Goal: Transaction & Acquisition: Purchase product/service

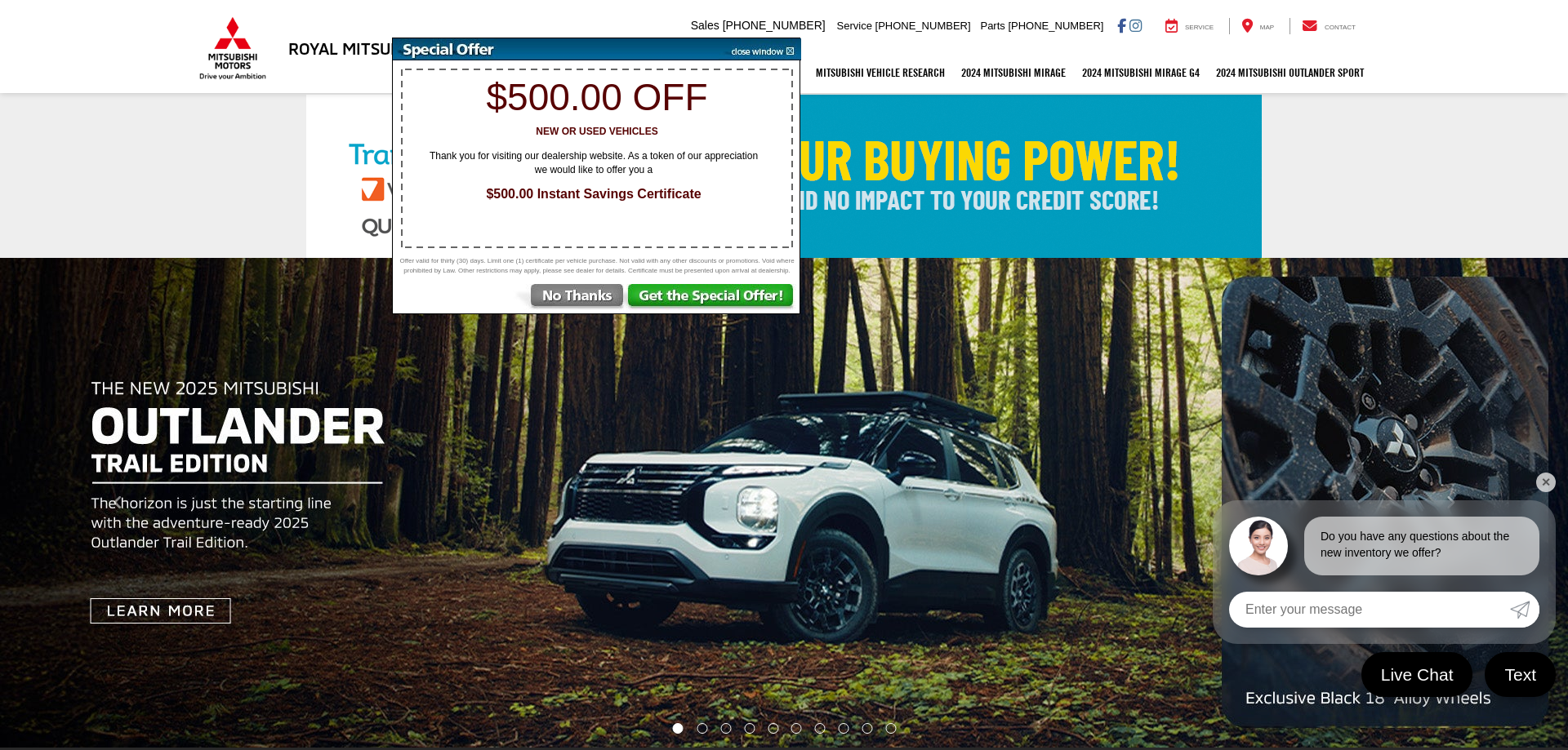
drag, startPoint x: 0, startPoint y: 0, endPoint x: 1437, endPoint y: 133, distance: 1443.1
click at [1437, 133] on link at bounding box center [784, 176] width 1568 height 164
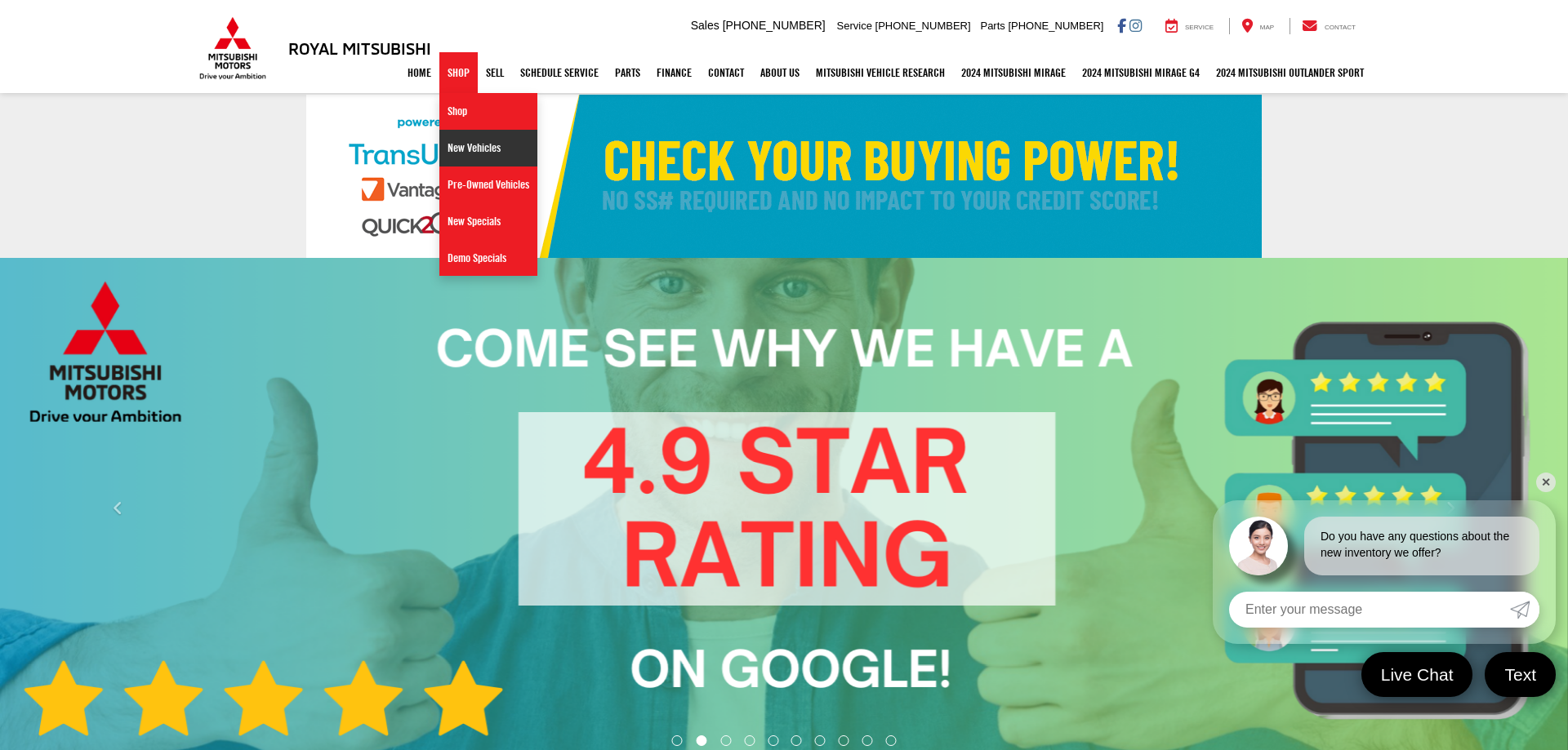
click at [479, 138] on link "New Vehicles" at bounding box center [489, 148] width 98 height 36
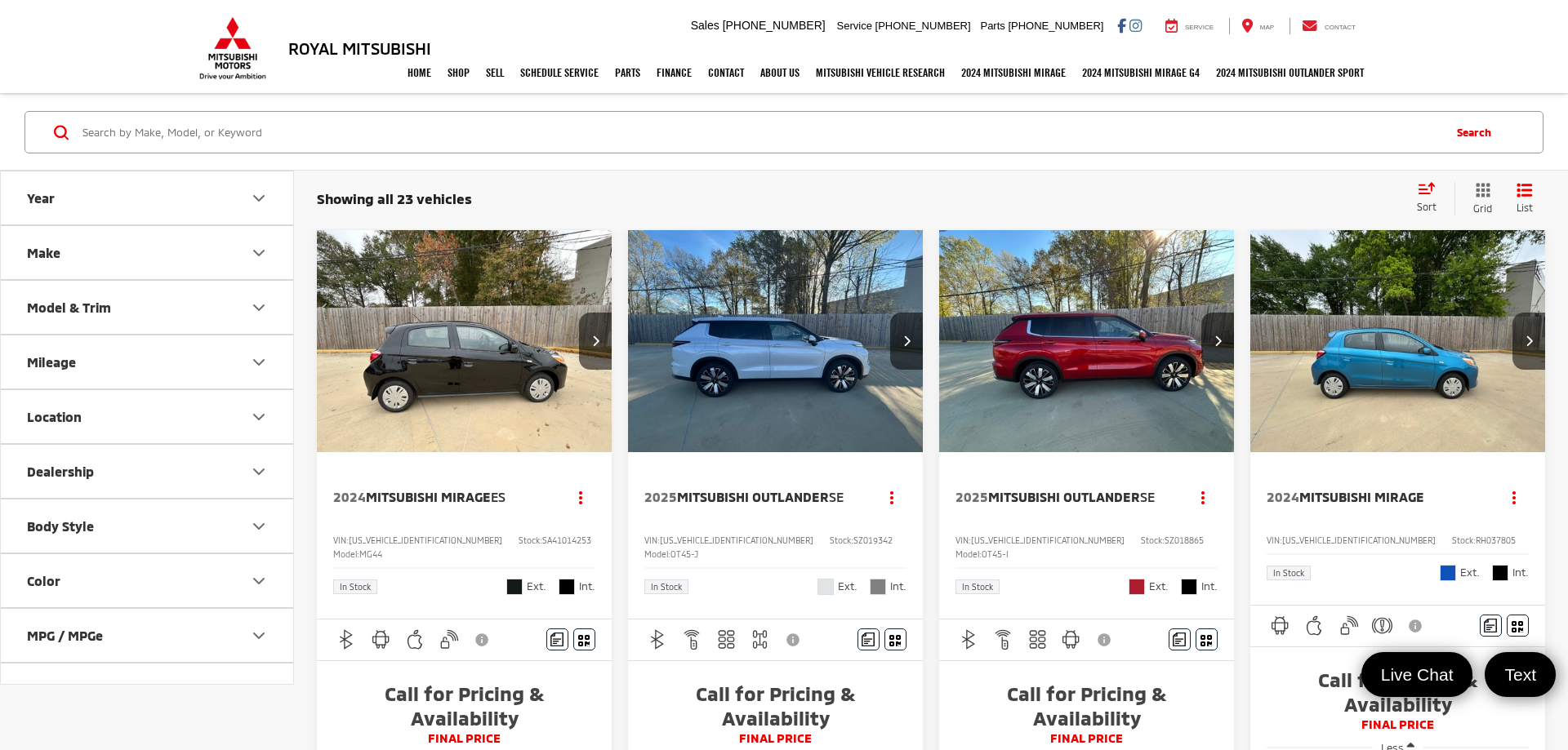
click at [1421, 195] on div "Sort" at bounding box center [1431, 198] width 45 height 33
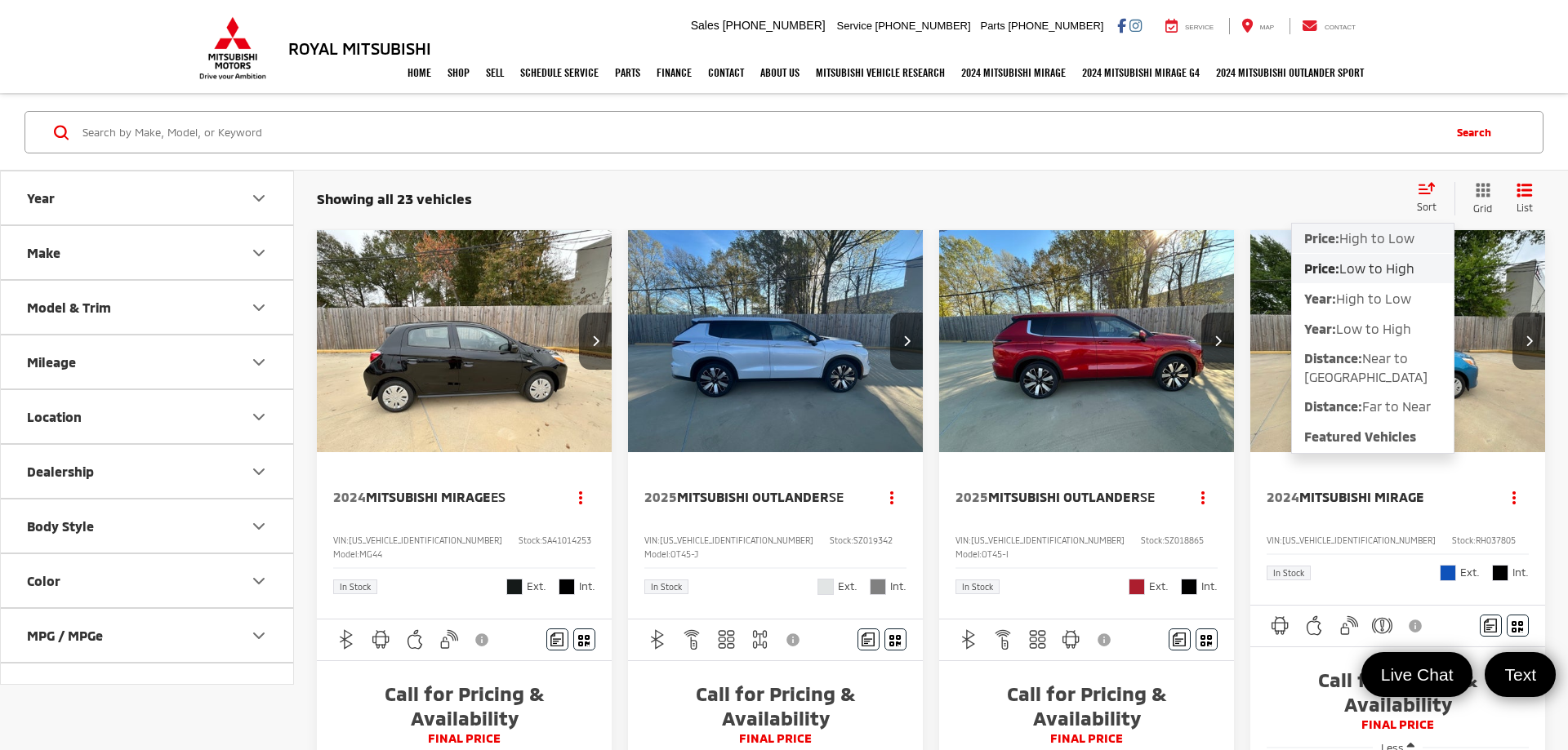
click at [1378, 232] on span "High to Low" at bounding box center [1377, 238] width 75 height 15
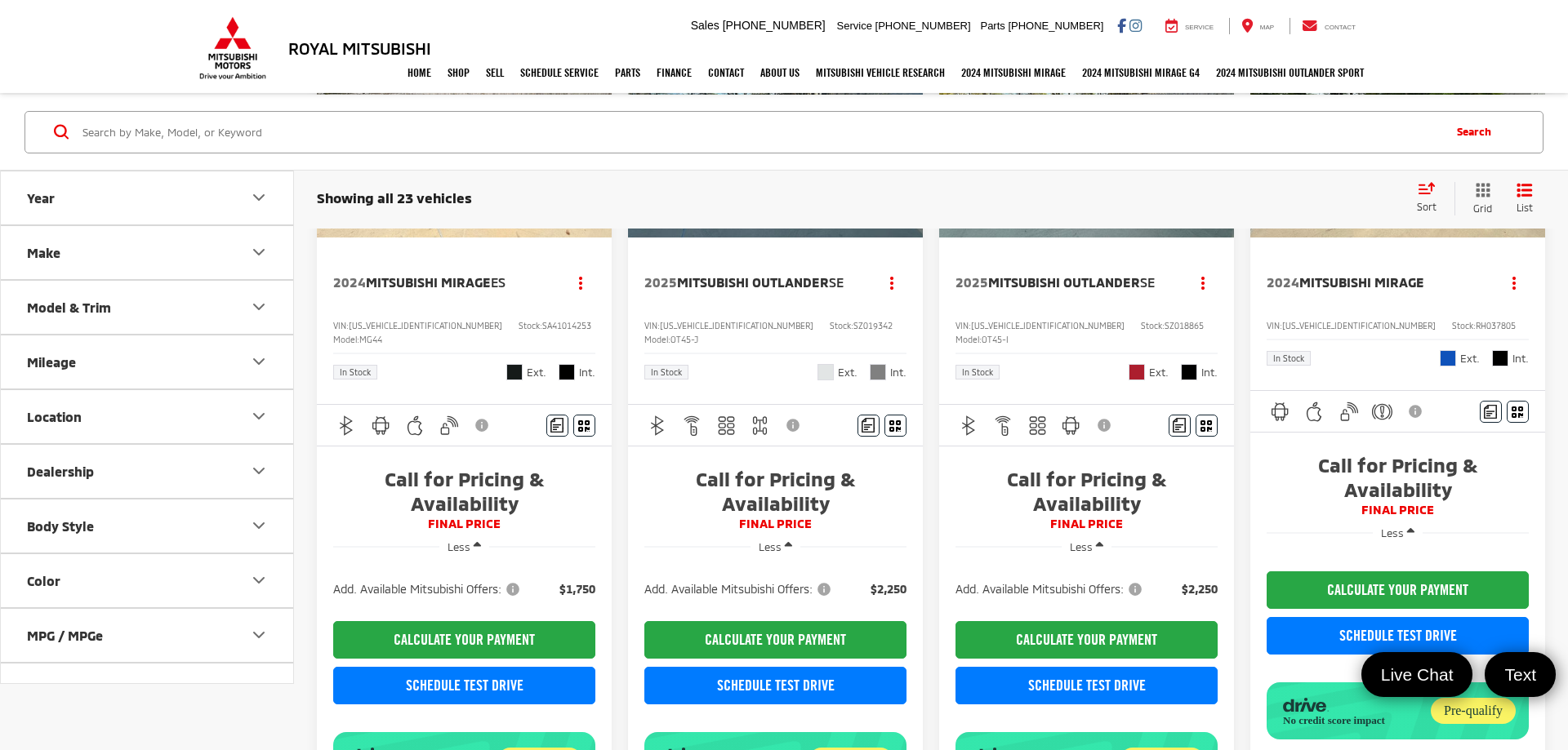
scroll to position [333, 0]
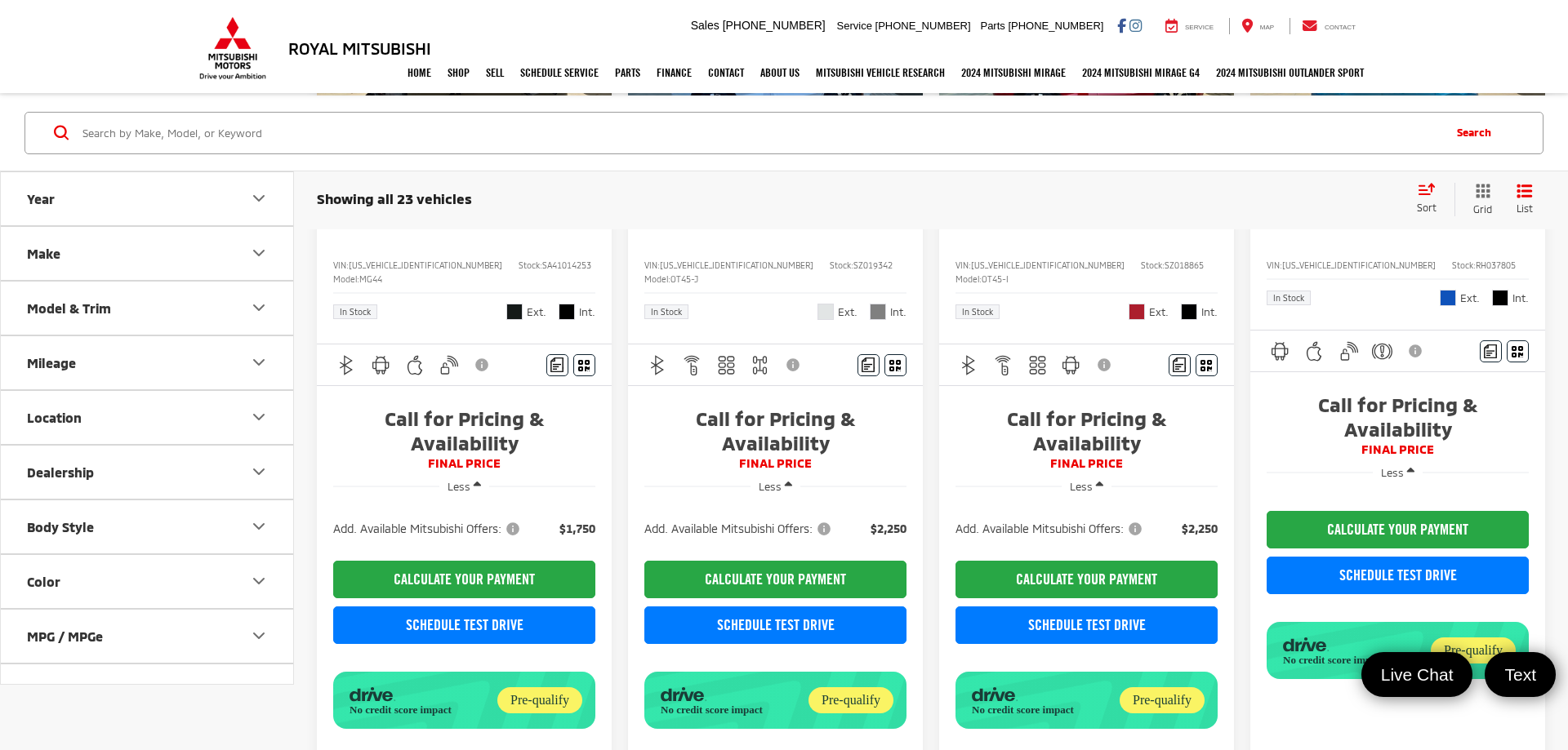
click at [780, 480] on span "Less" at bounding box center [770, 487] width 23 height 13
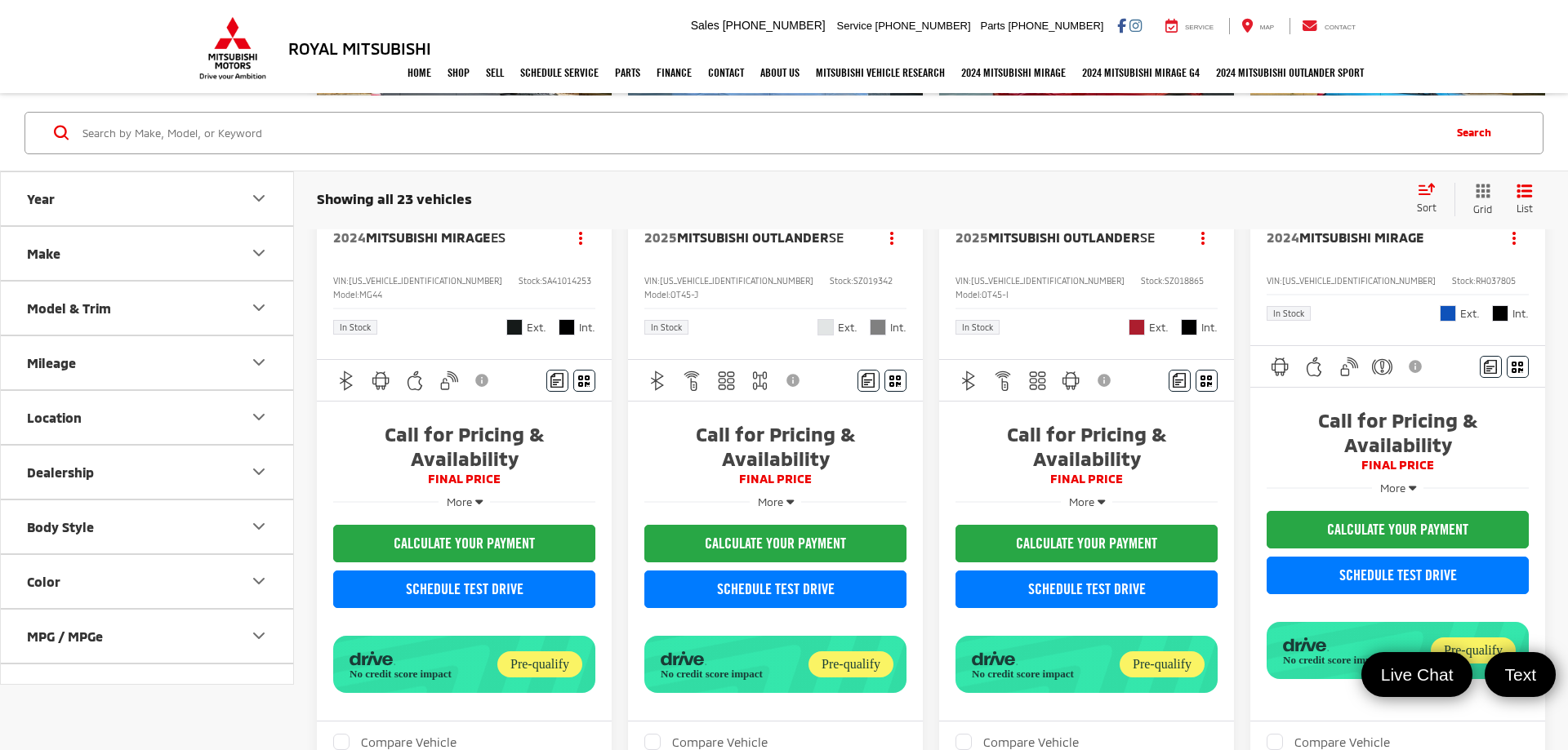
click at [780, 496] on span "More" at bounding box center [771, 502] width 25 height 13
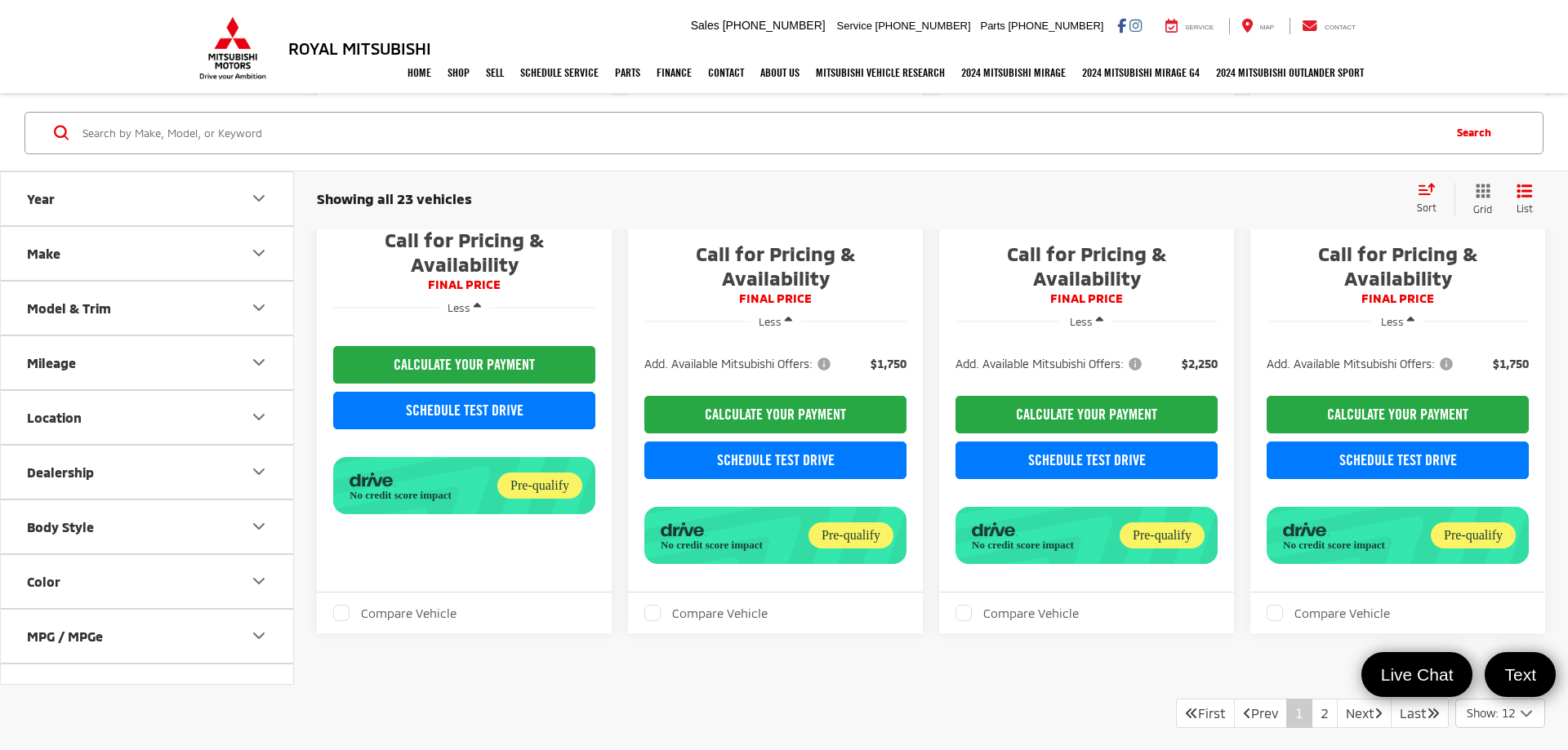
scroll to position [2539, 0]
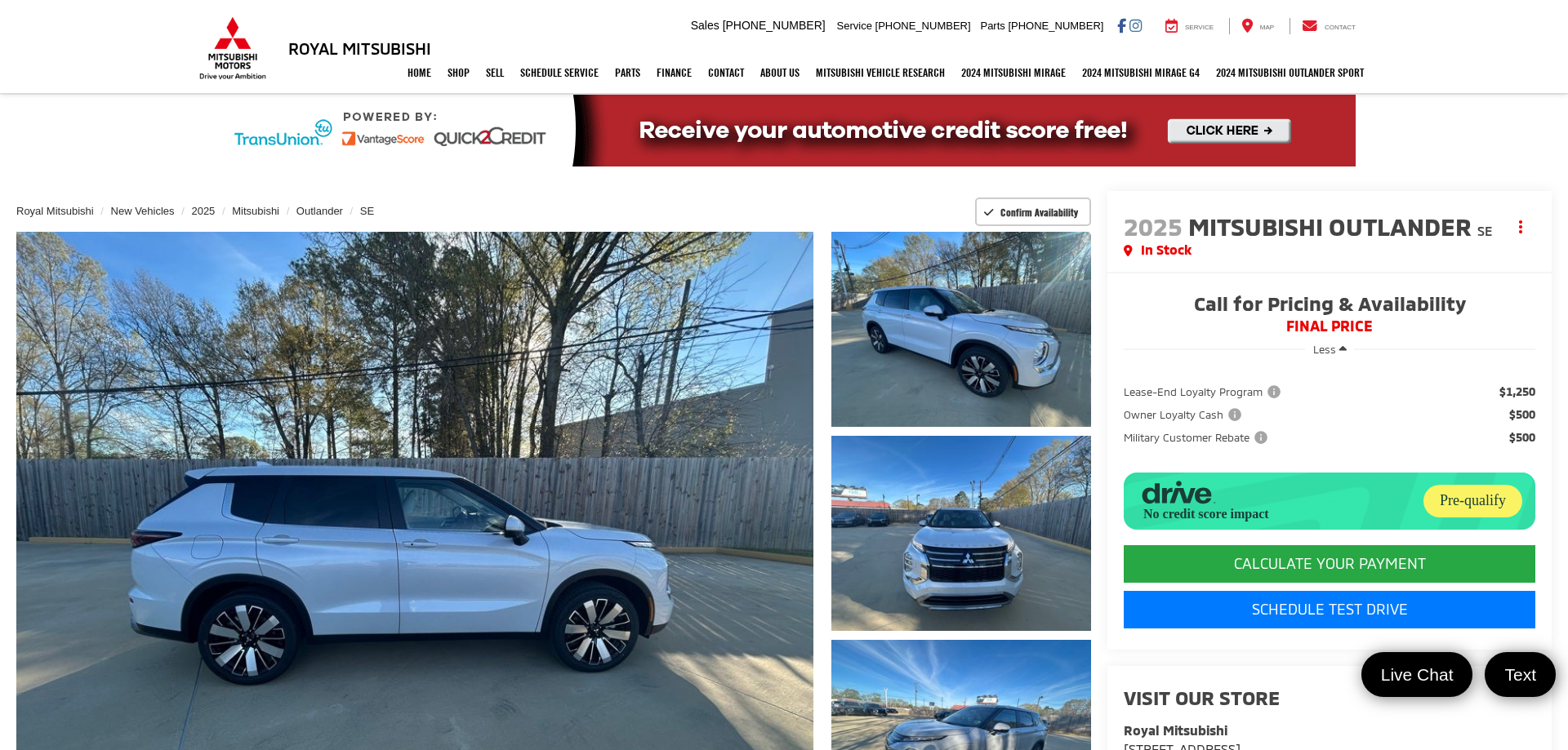
click at [1540, 484] on link "✕" at bounding box center [1546, 482] width 20 height 20
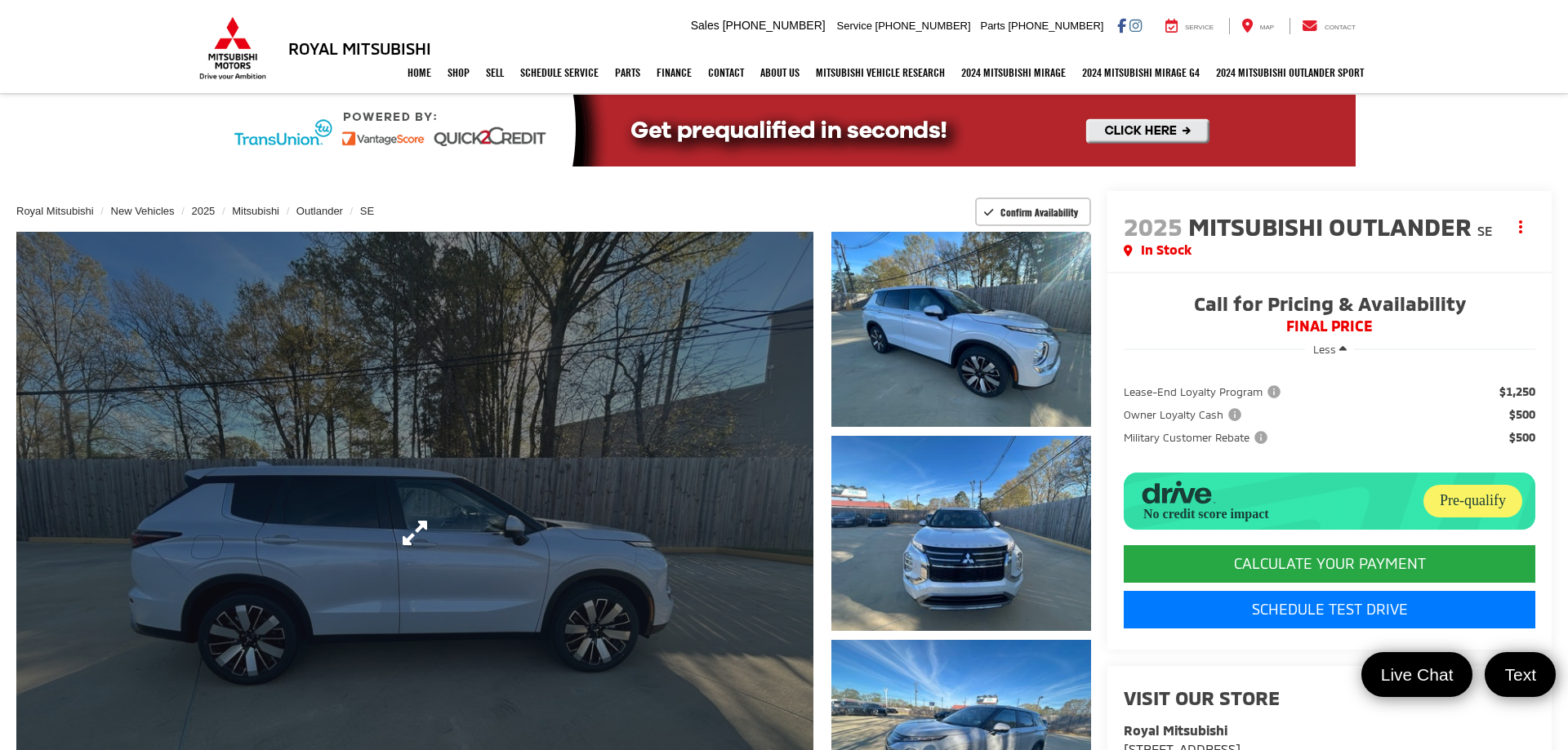
click at [589, 383] on link "Expand Photo 0" at bounding box center [415, 533] width 797 height 602
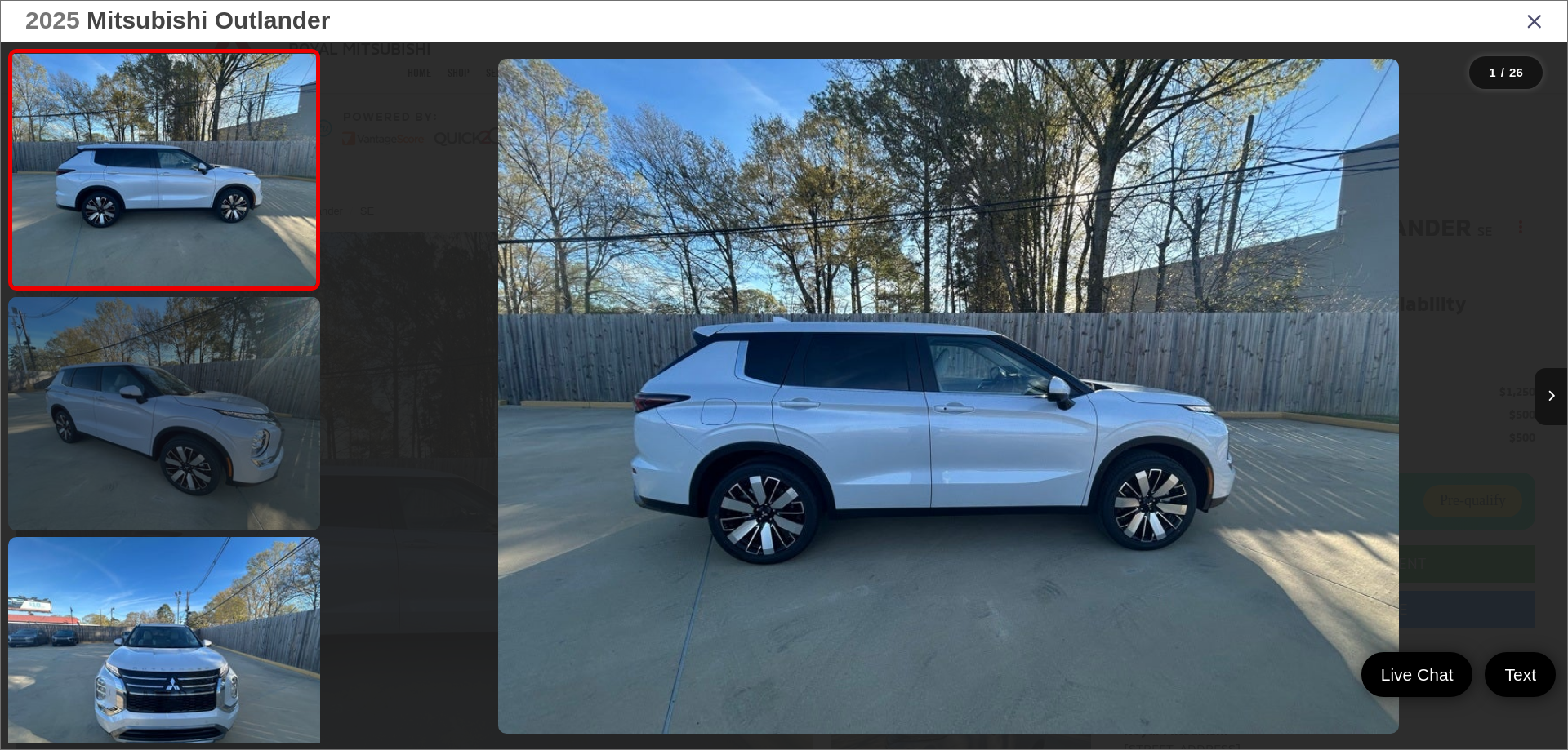
click at [206, 379] on link at bounding box center [164, 414] width 312 height 233
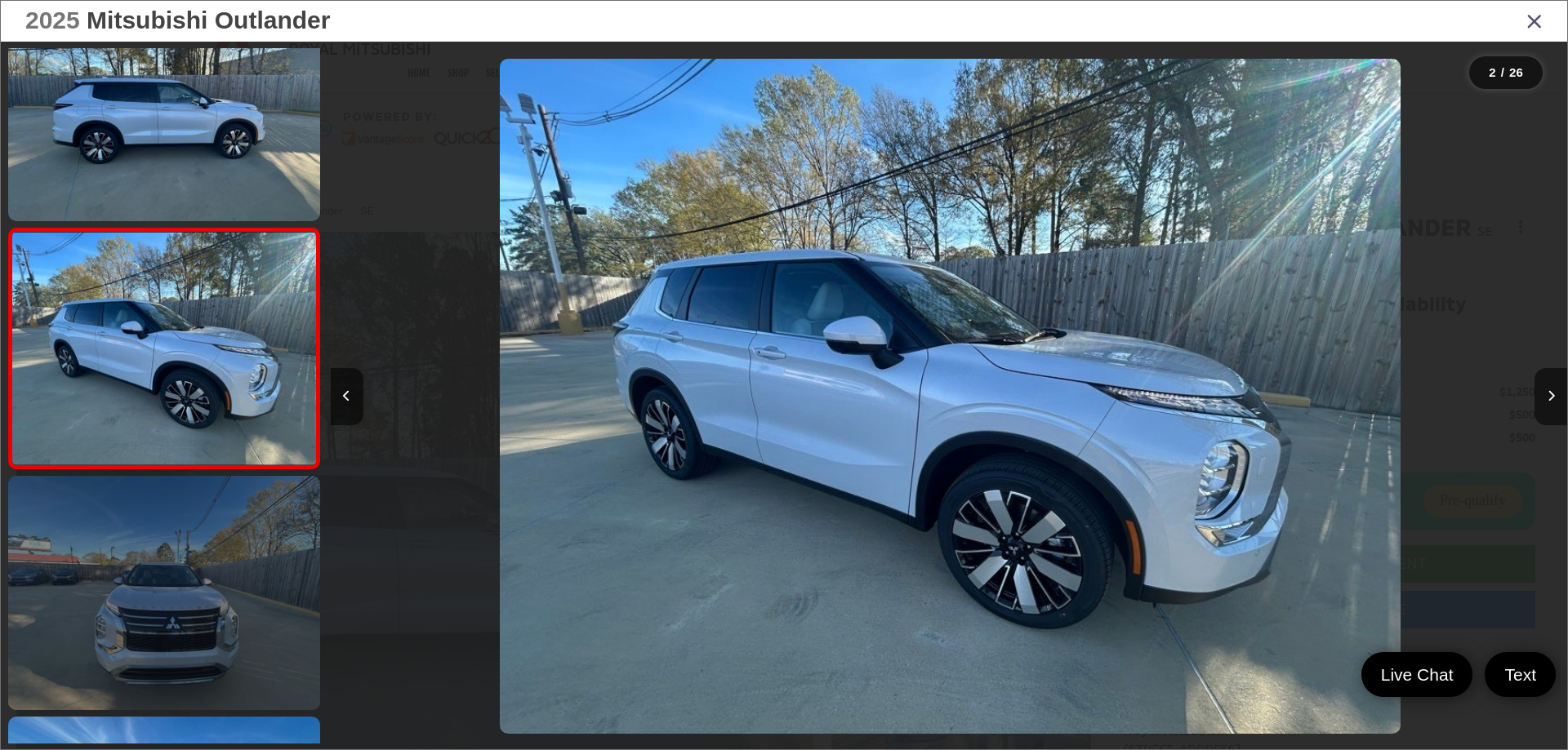
scroll to position [0, 1236]
click at [213, 498] on link at bounding box center [164, 593] width 312 height 233
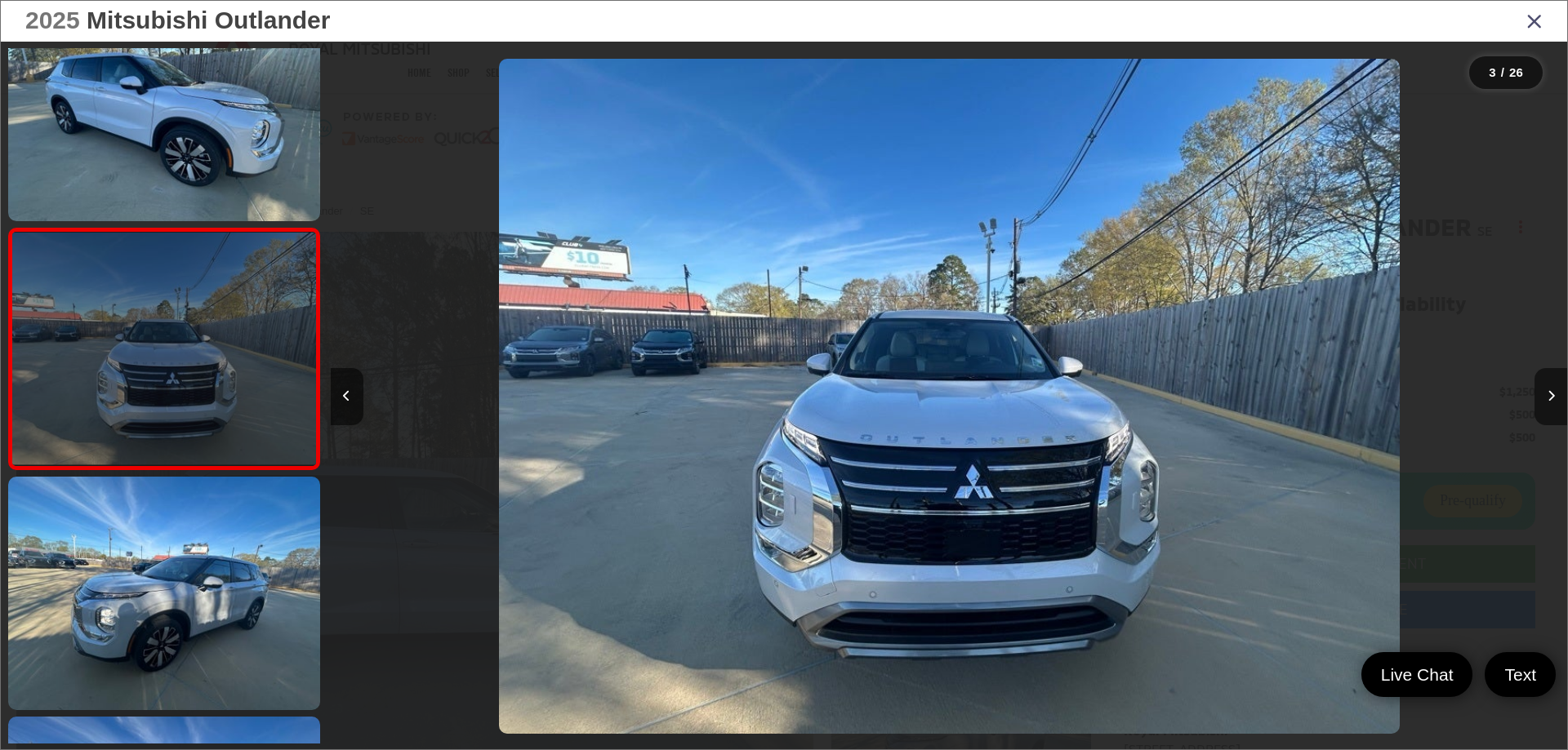
scroll to position [0, 2473]
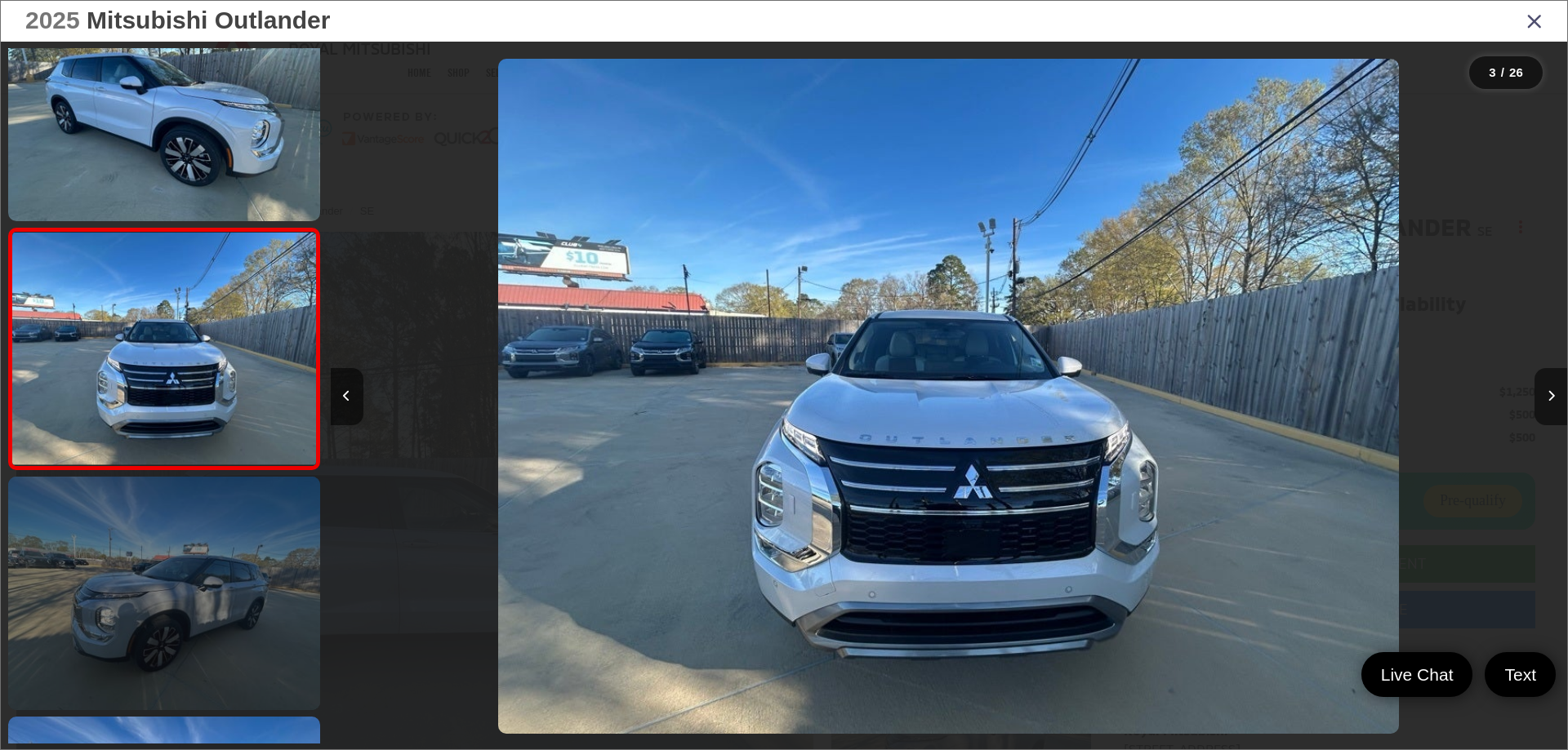
click at [187, 547] on link at bounding box center [164, 593] width 312 height 233
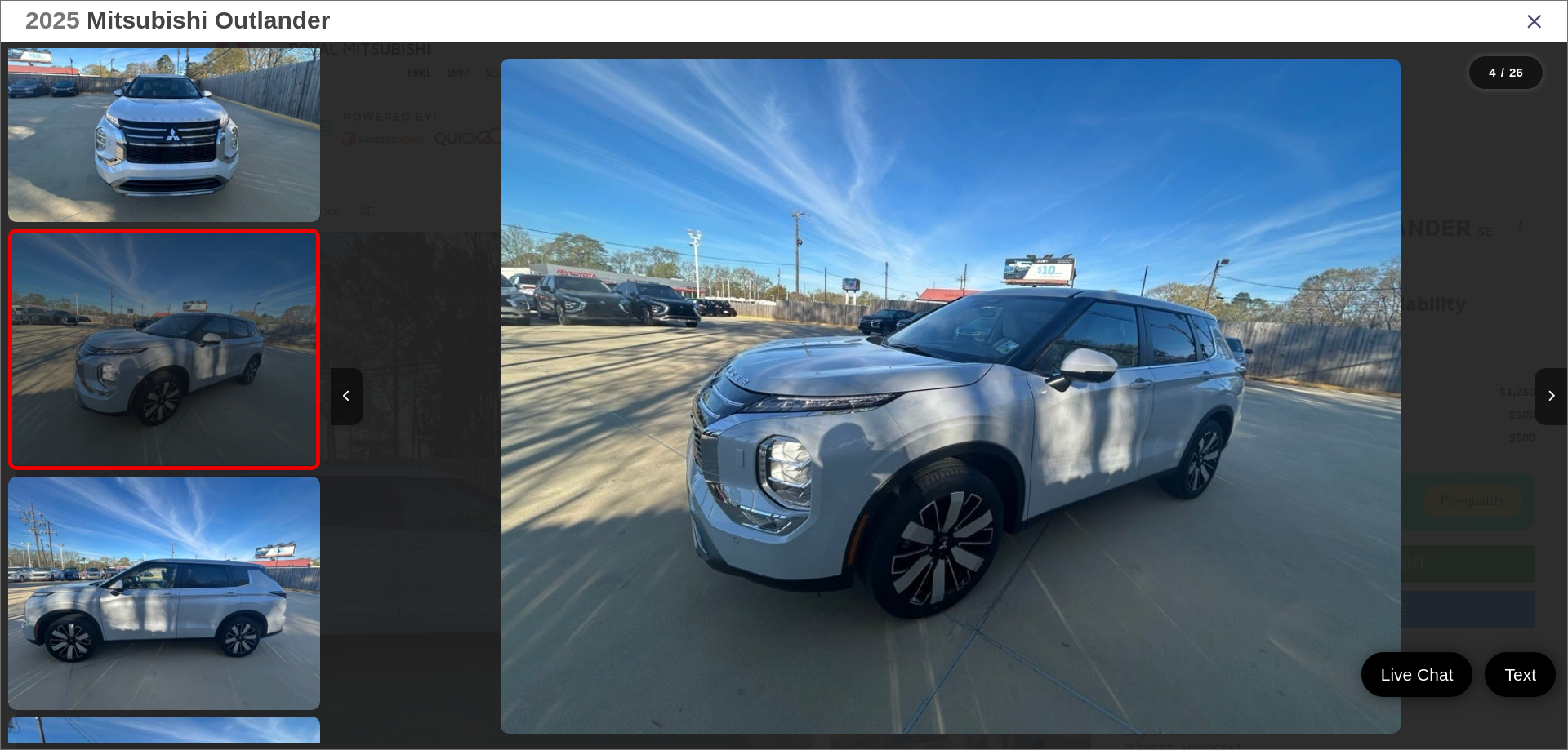
scroll to position [0, 3710]
click at [187, 547] on link at bounding box center [164, 593] width 312 height 233
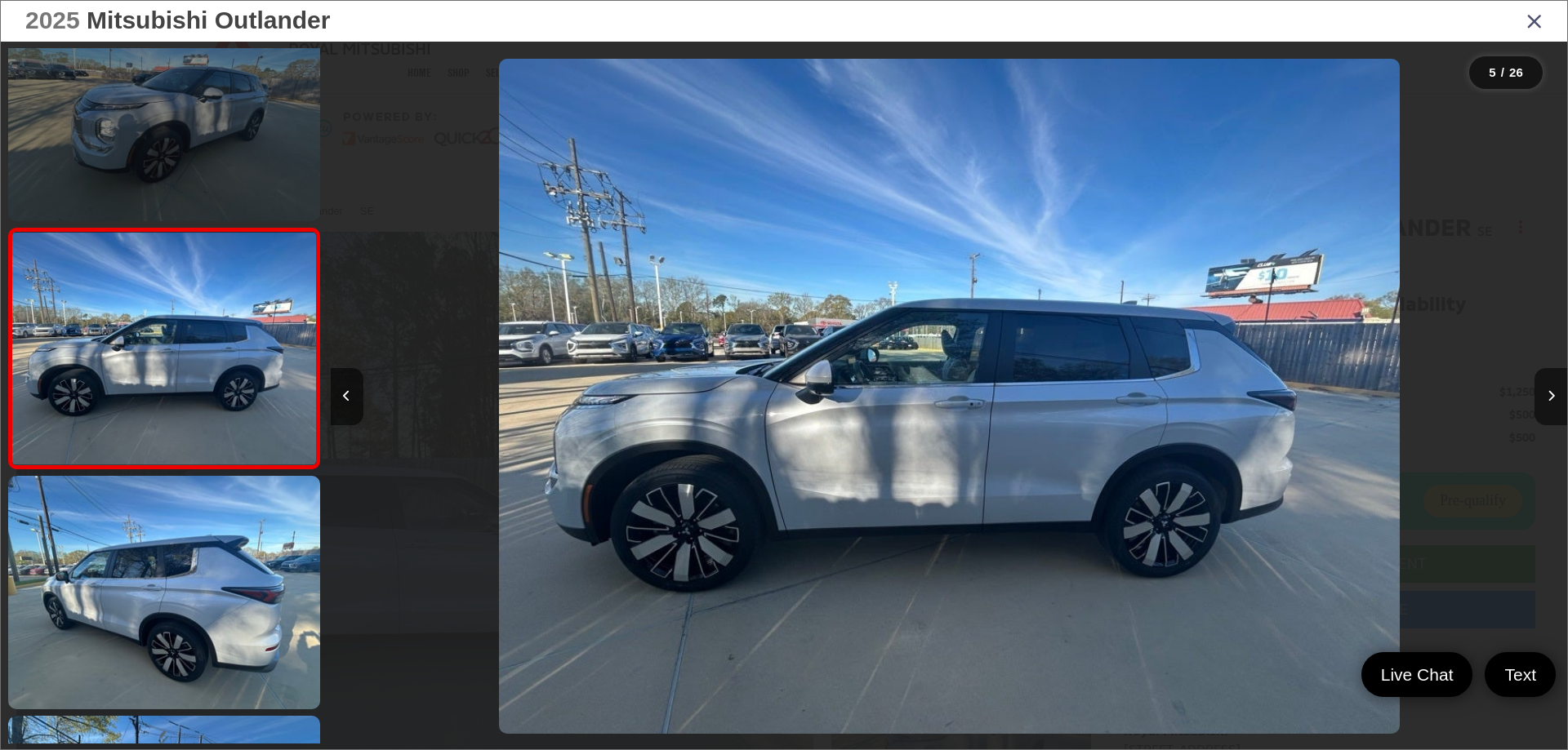
scroll to position [0, 4947]
click at [187, 547] on link at bounding box center [164, 593] width 312 height 233
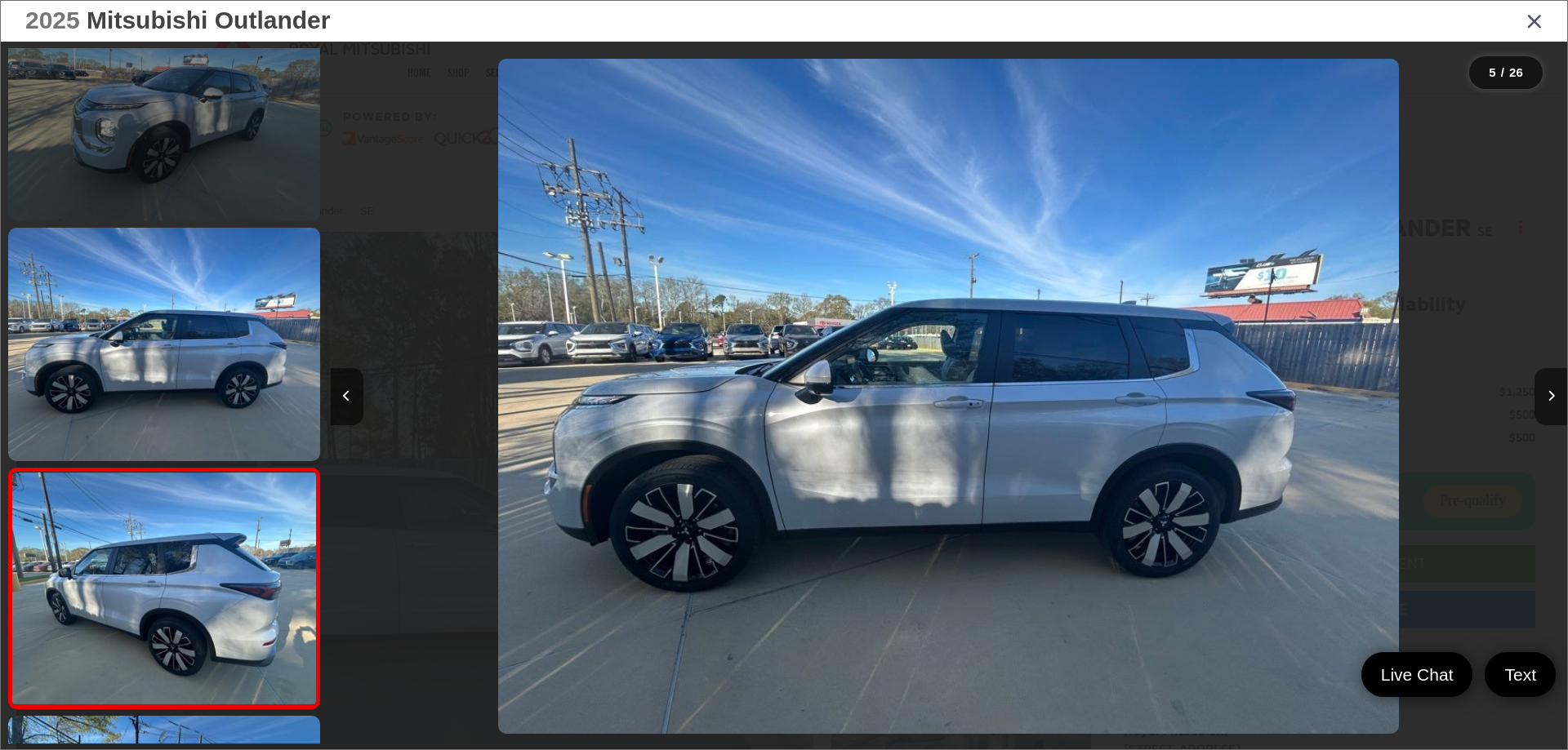
scroll to position [0, 0]
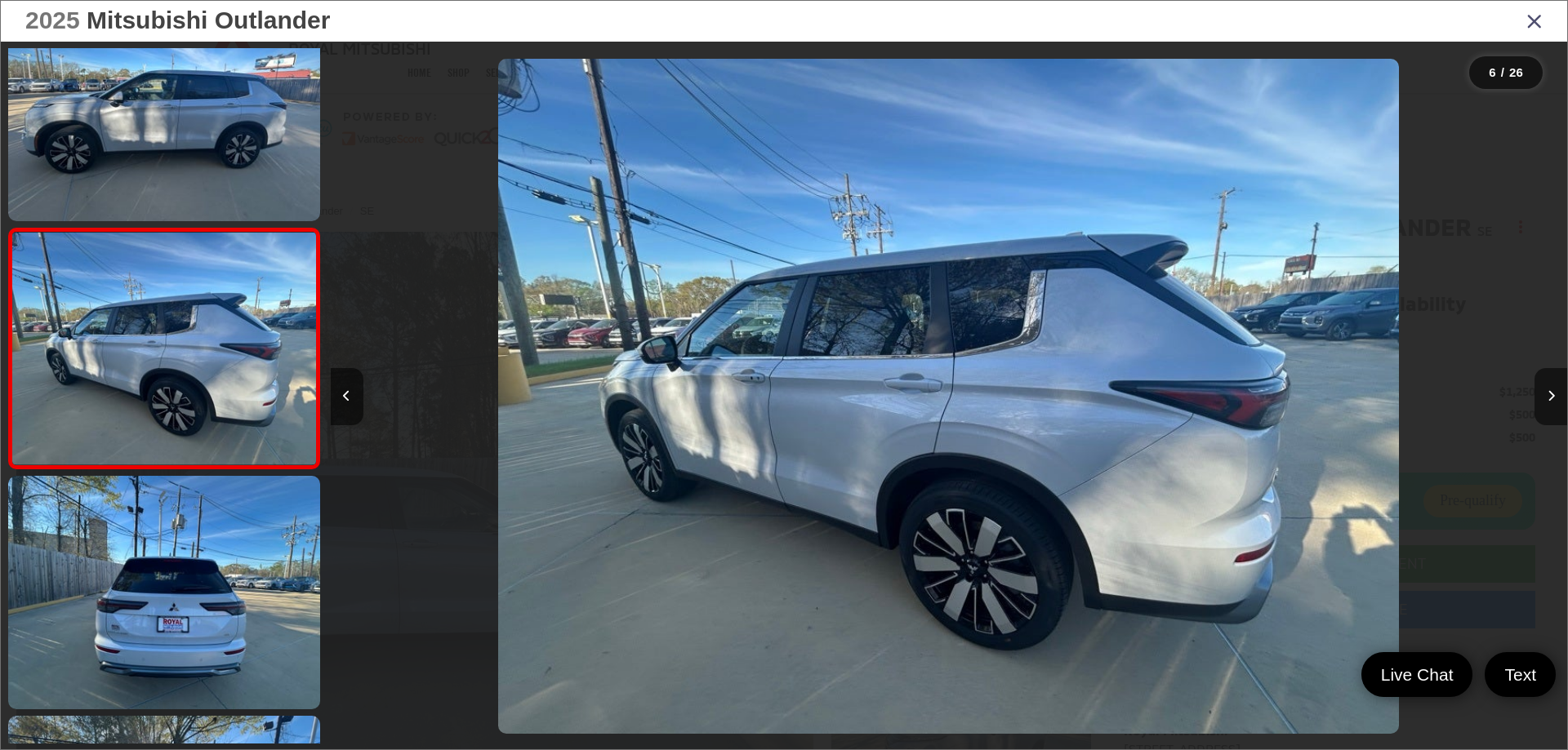
click at [187, 547] on link at bounding box center [164, 593] width 312 height 233
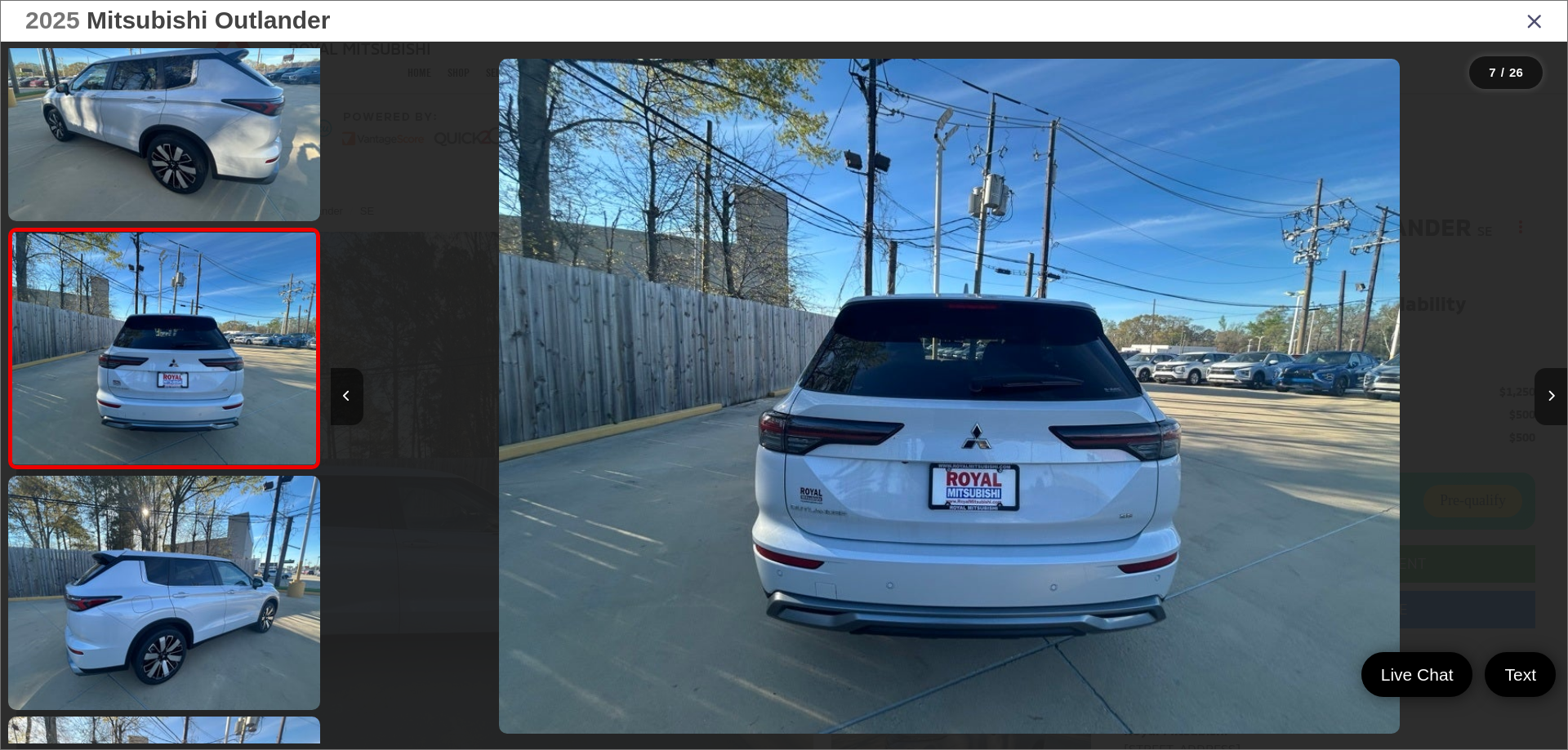
click at [187, 547] on link at bounding box center [164, 593] width 312 height 233
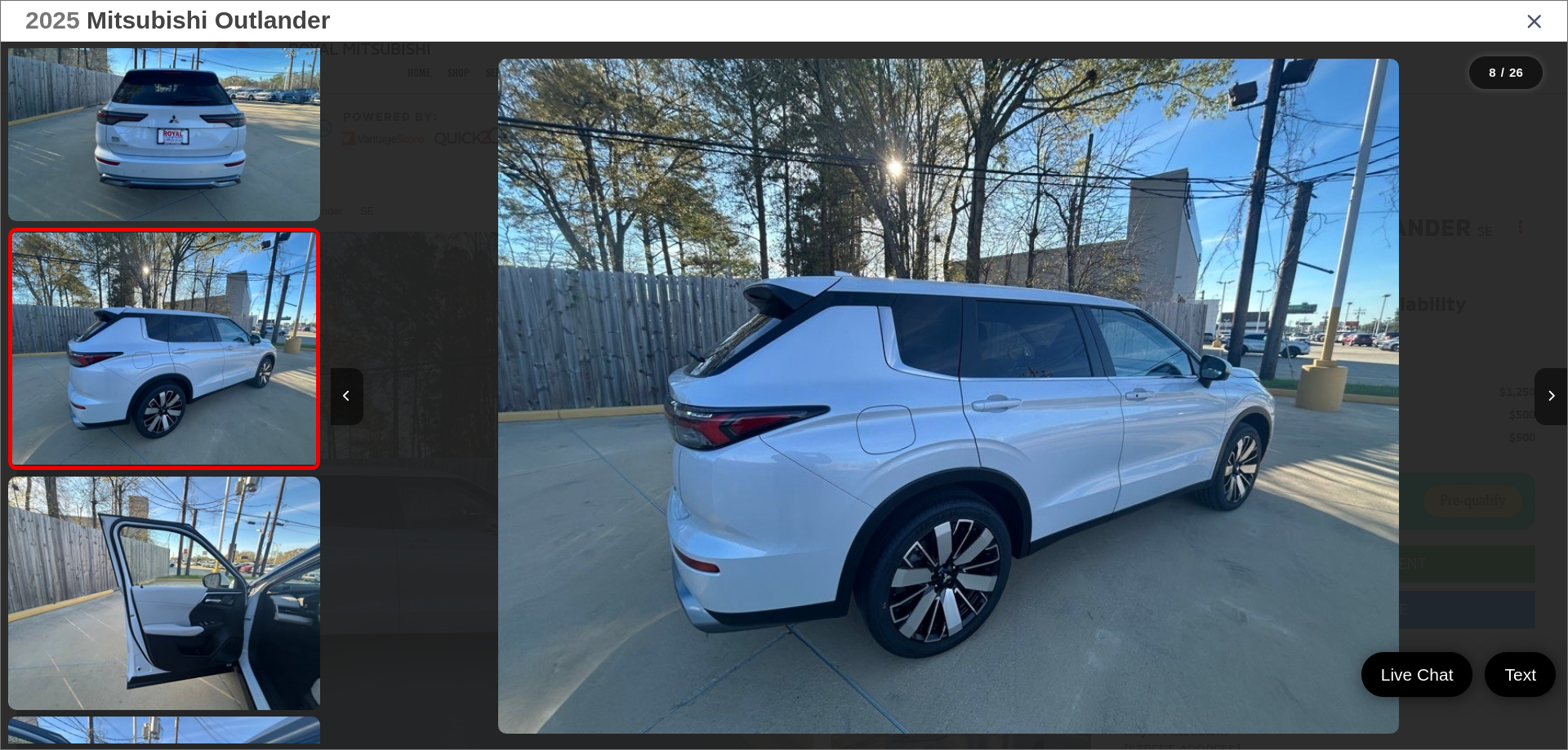
click at [187, 547] on link at bounding box center [164, 593] width 312 height 233
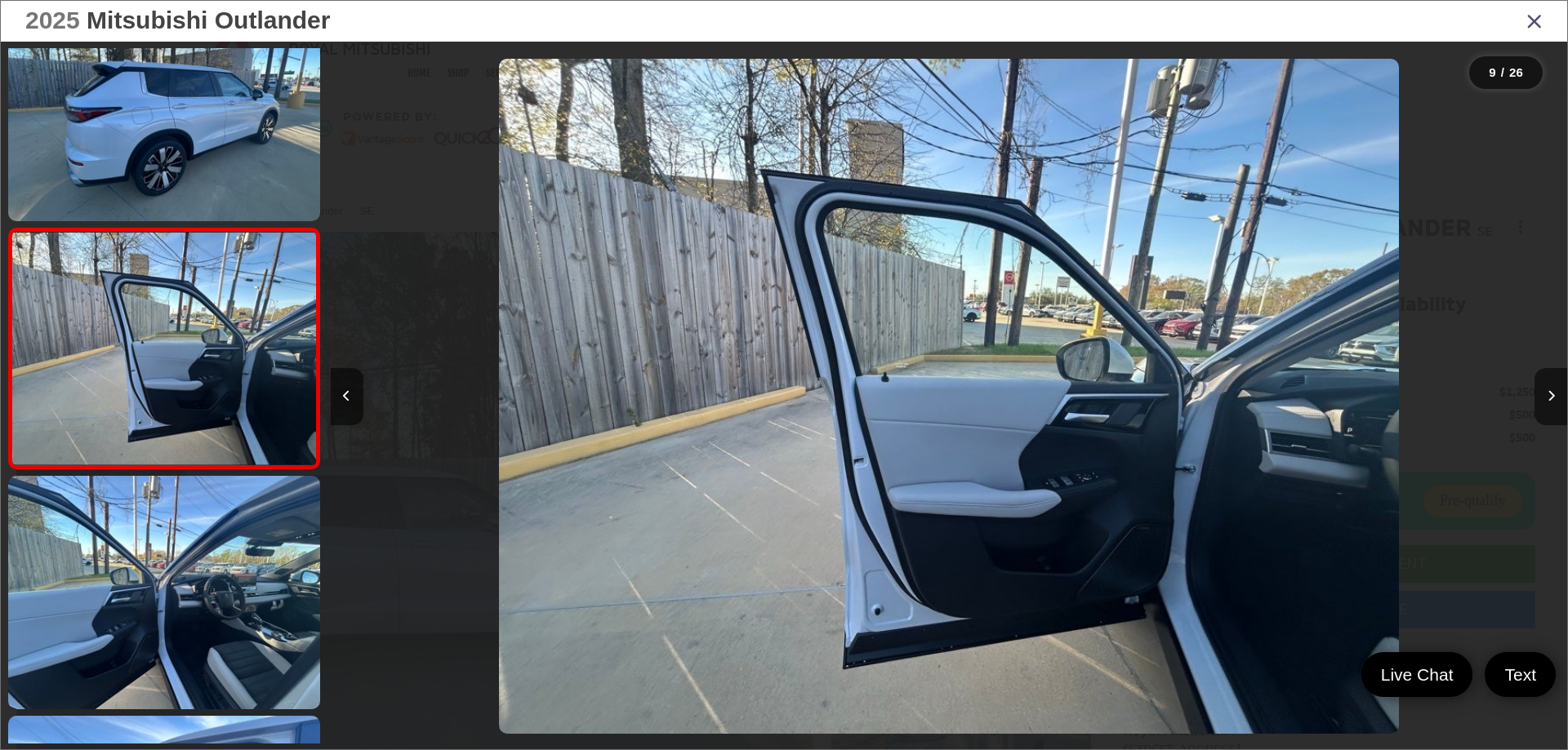
click at [187, 547] on link at bounding box center [164, 593] width 312 height 233
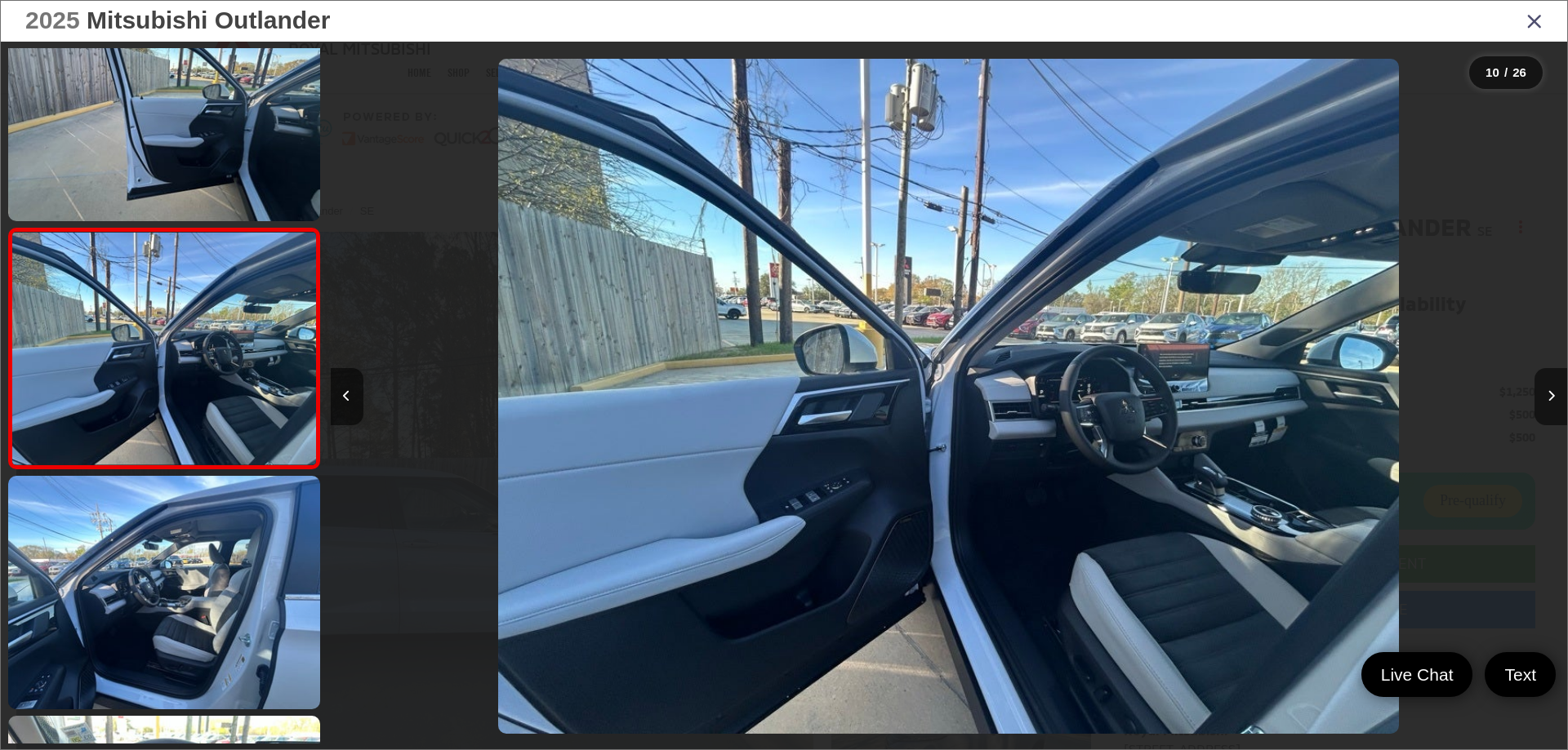
click at [187, 547] on link at bounding box center [164, 593] width 312 height 233
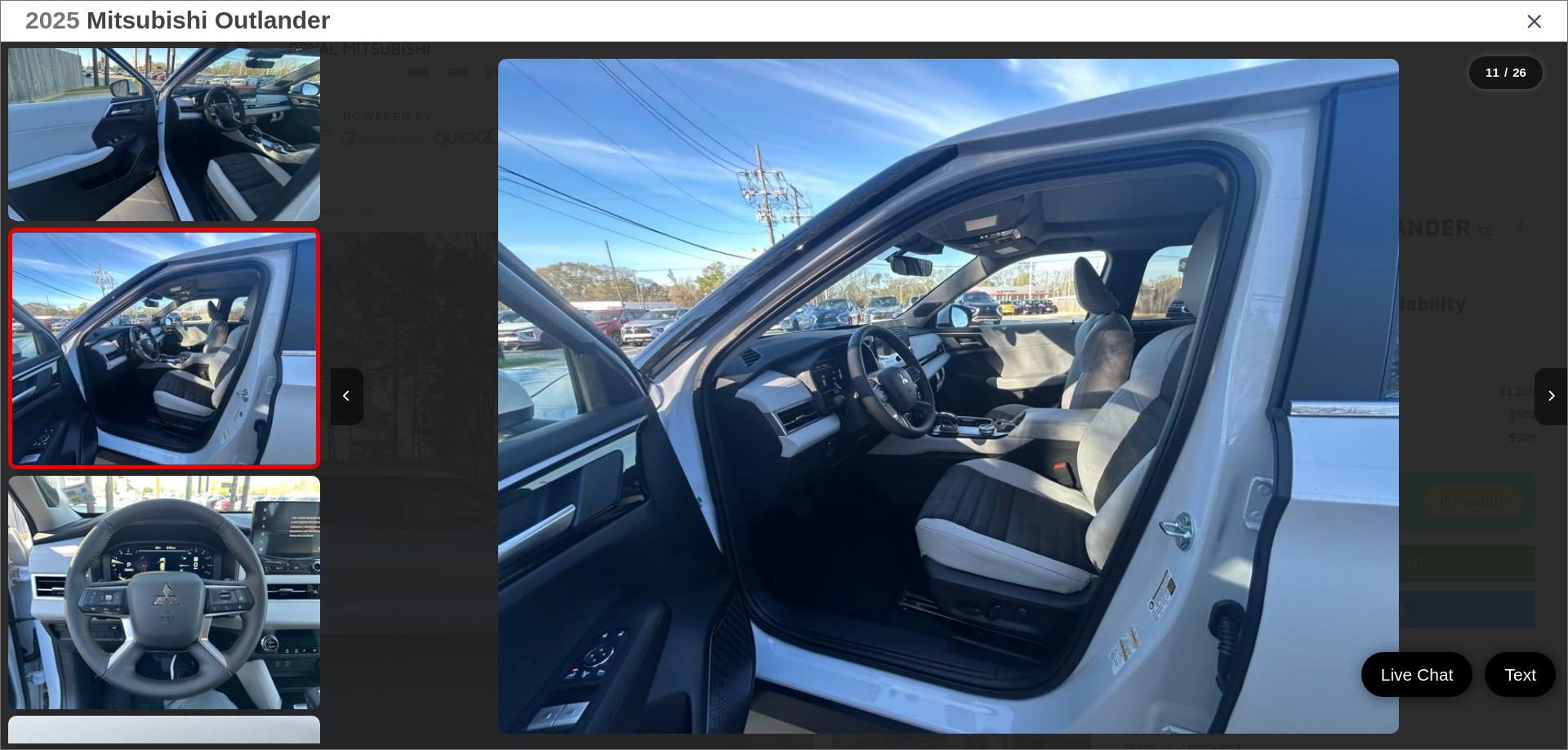
click at [187, 547] on link at bounding box center [164, 593] width 312 height 233
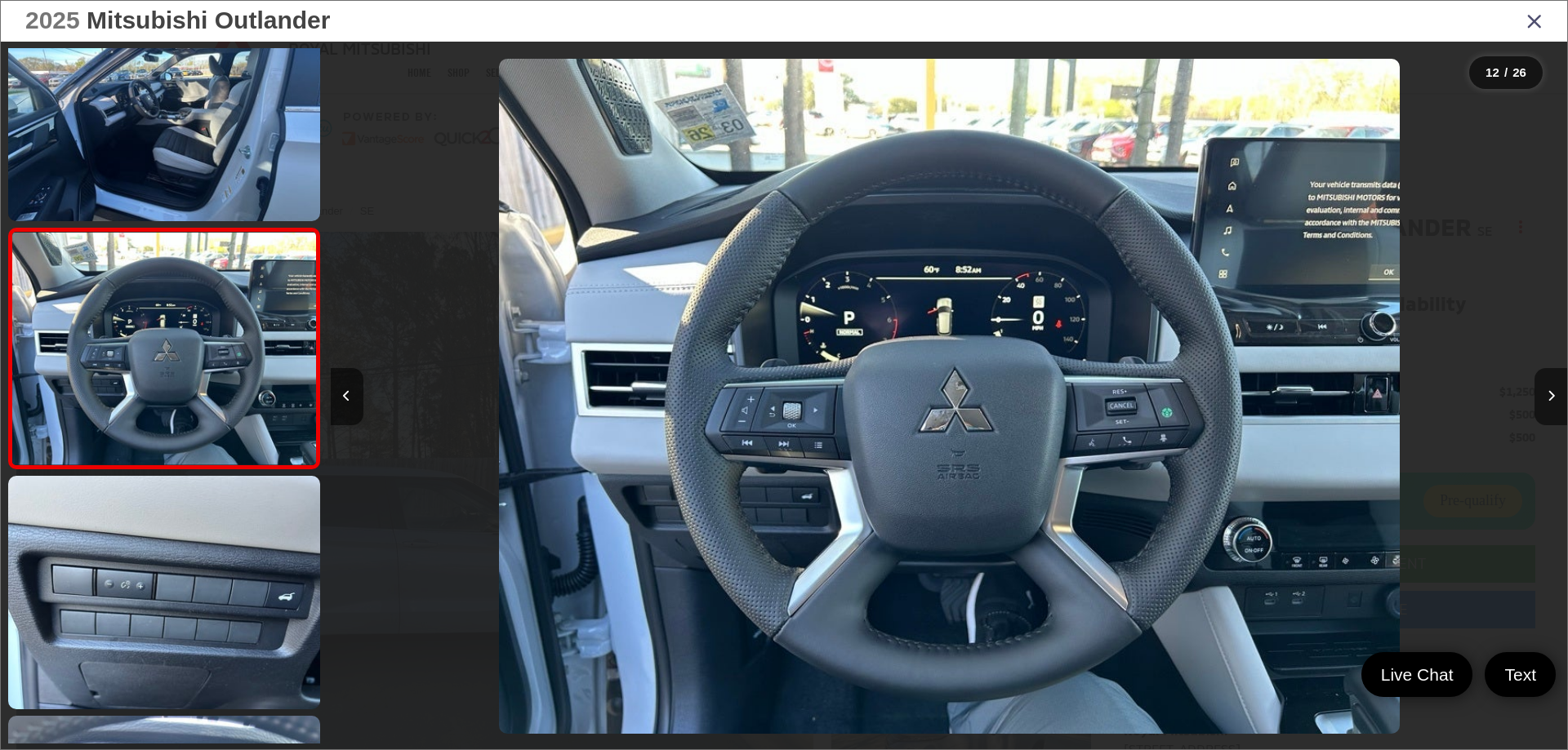
click at [187, 547] on link at bounding box center [164, 593] width 312 height 233
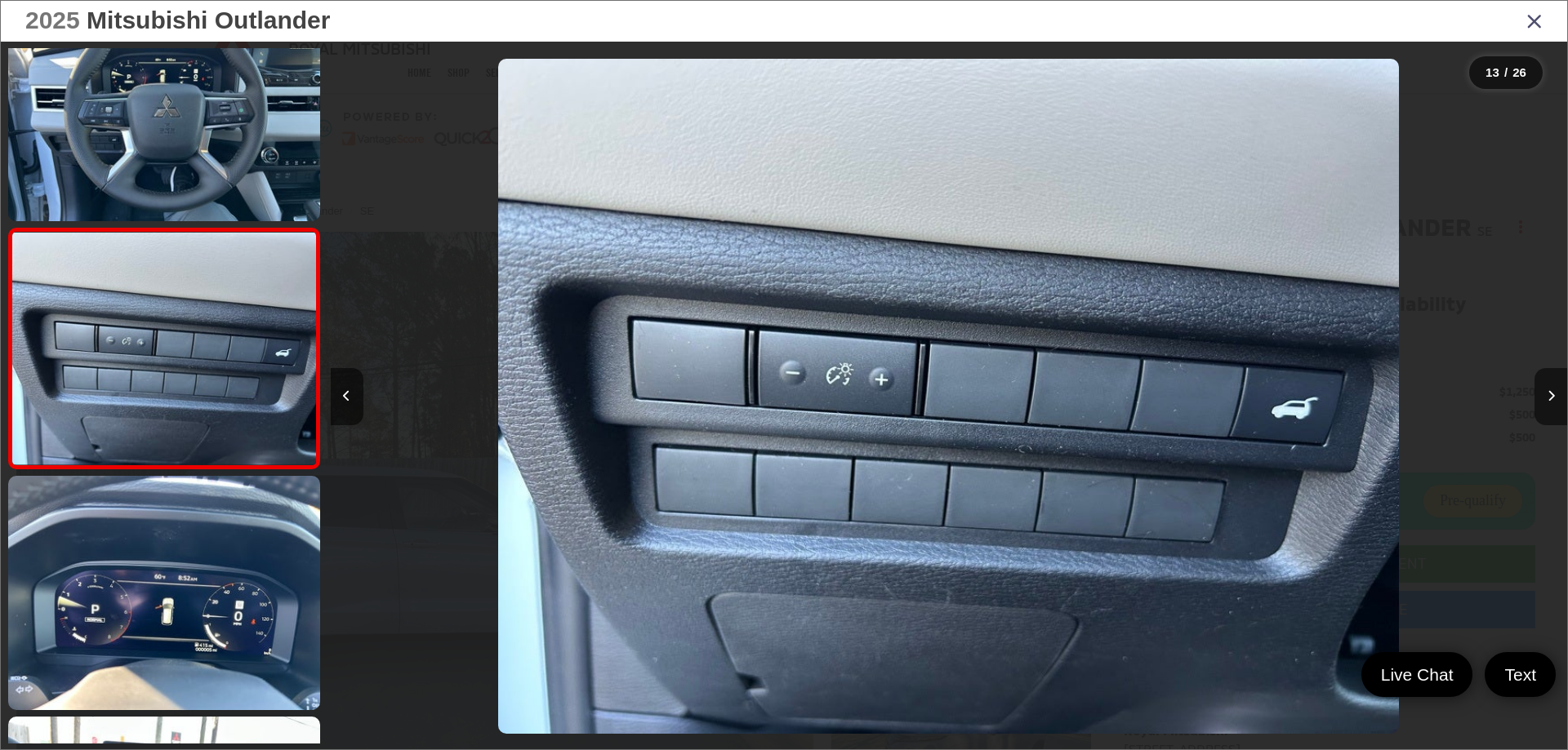
click at [187, 547] on link at bounding box center [164, 593] width 312 height 233
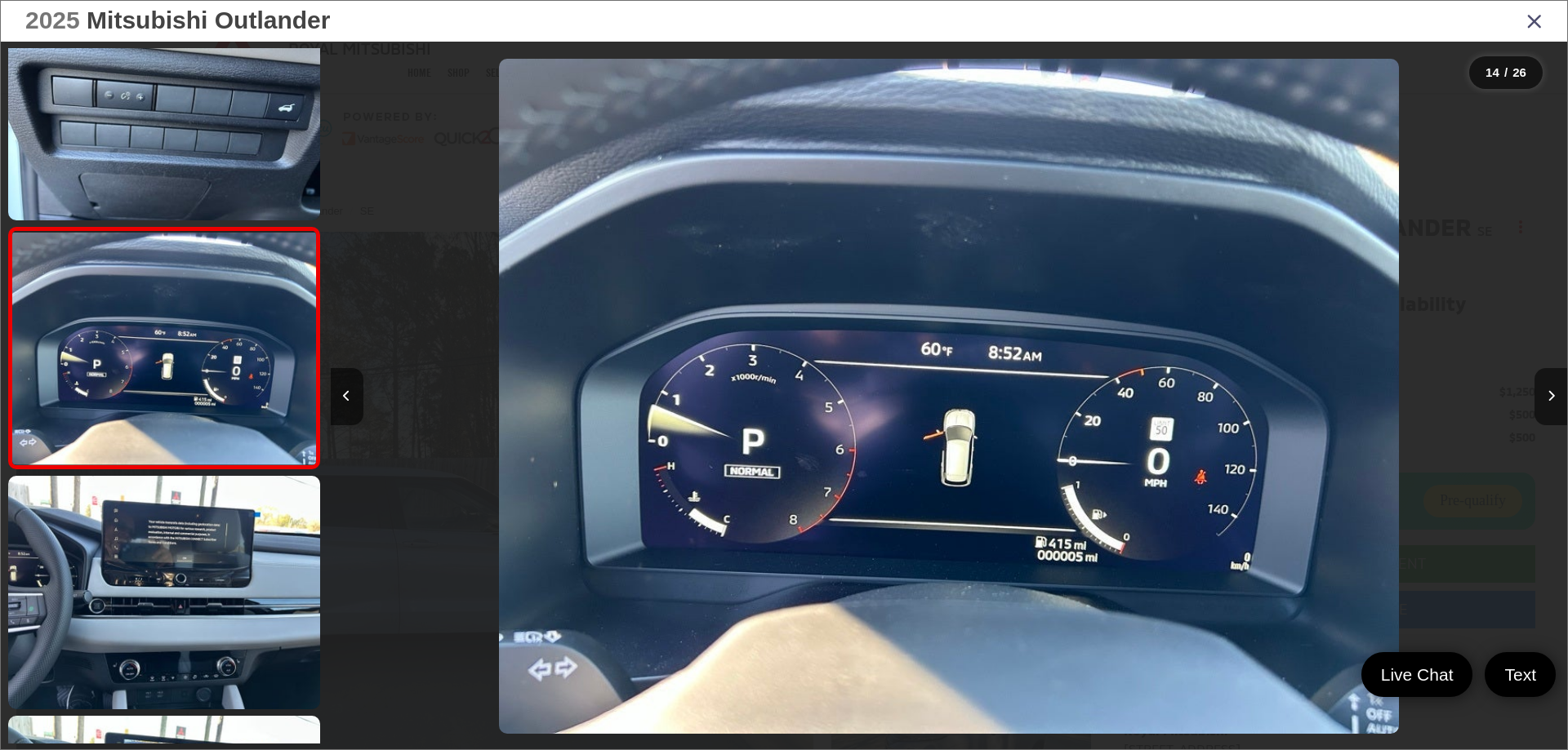
click at [187, 547] on link at bounding box center [164, 593] width 312 height 233
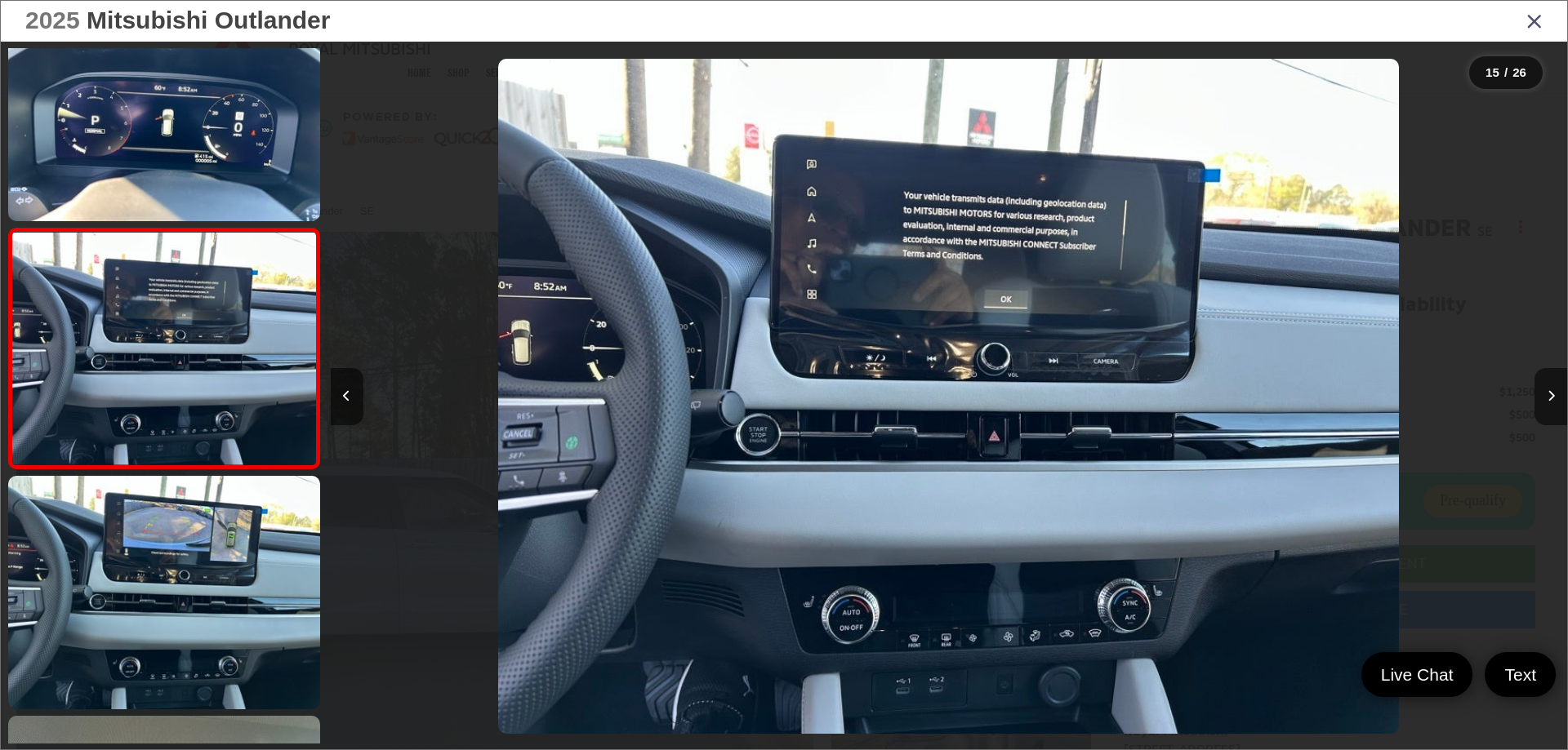
click at [187, 547] on link at bounding box center [164, 593] width 312 height 233
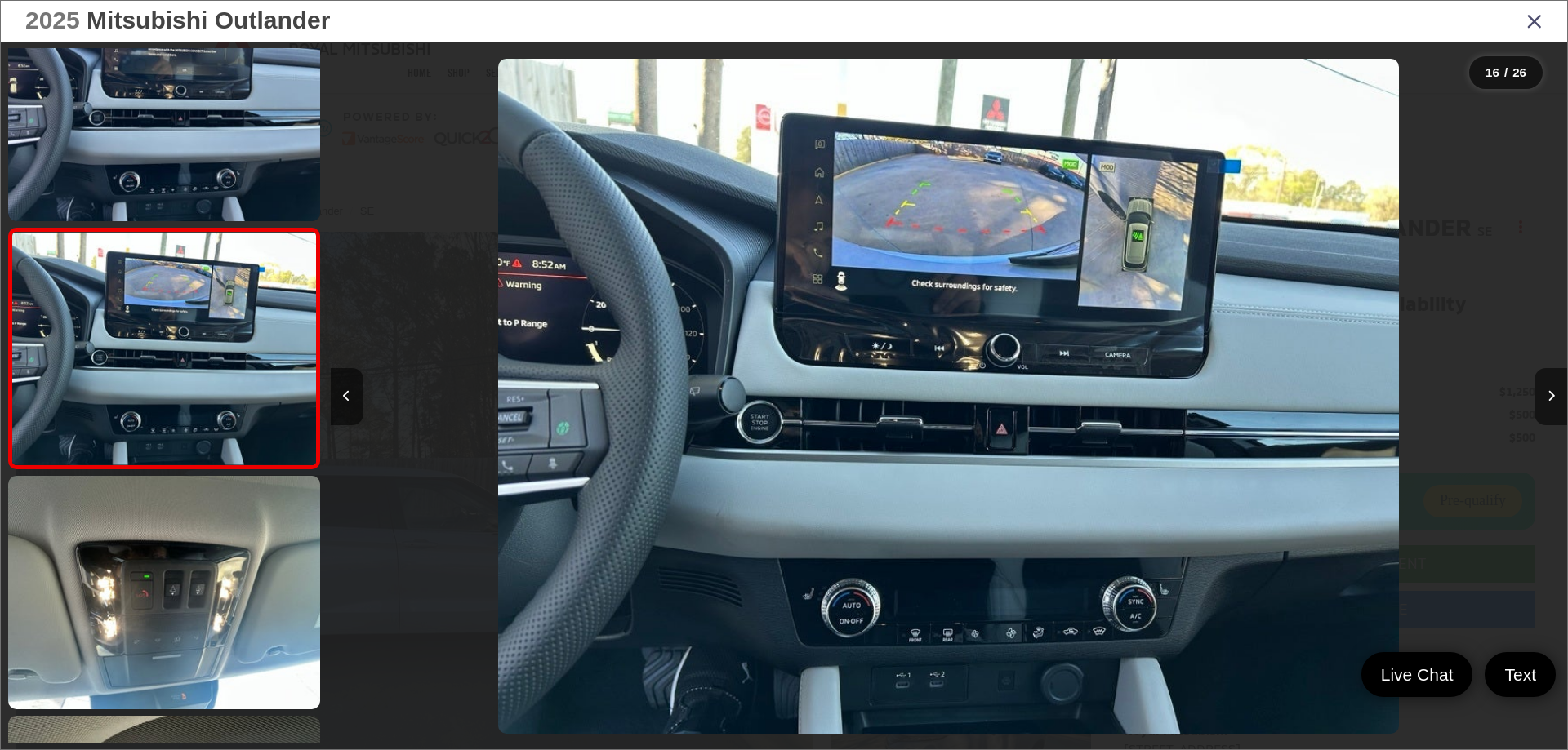
click at [187, 547] on link at bounding box center [164, 593] width 312 height 233
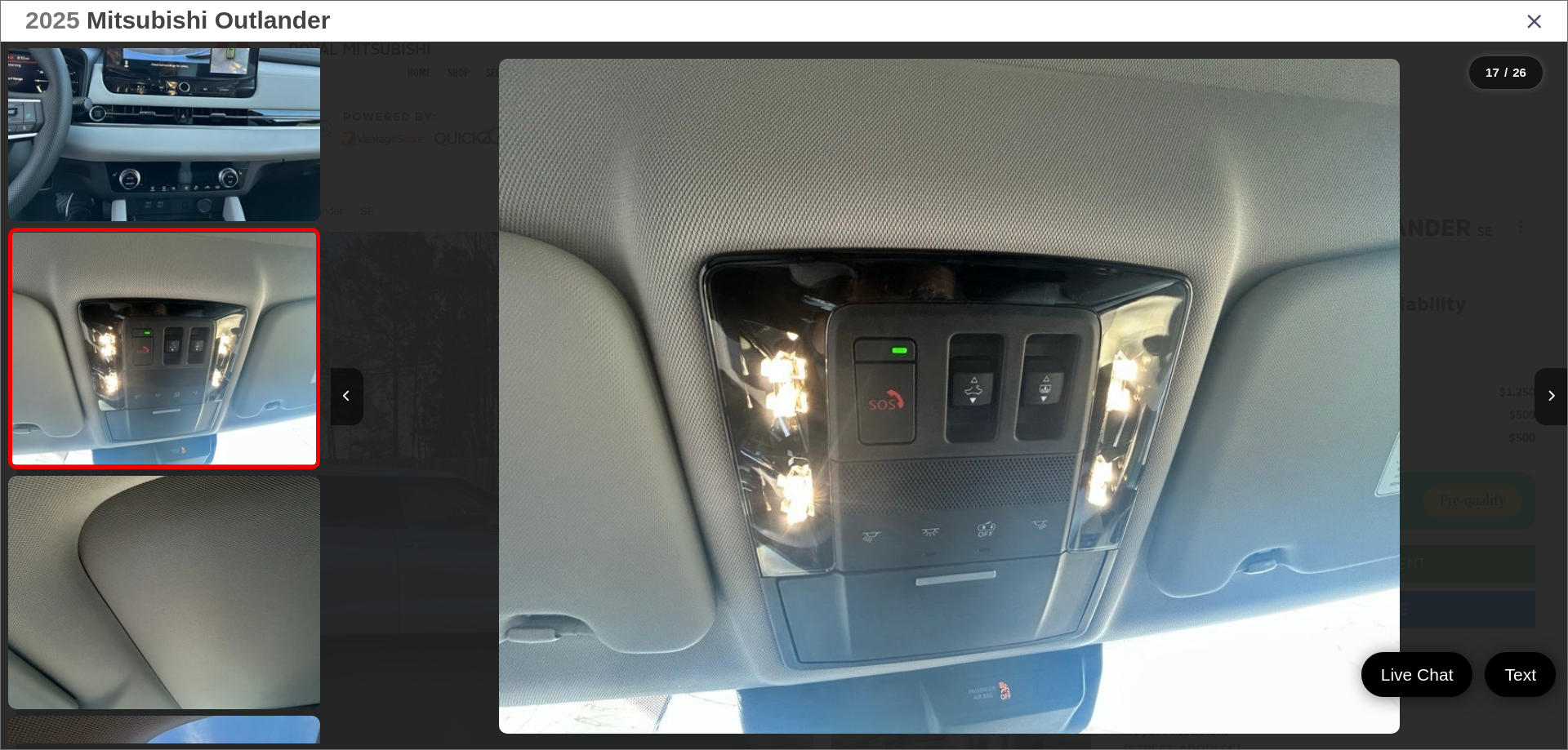
click at [187, 547] on link at bounding box center [164, 593] width 312 height 233
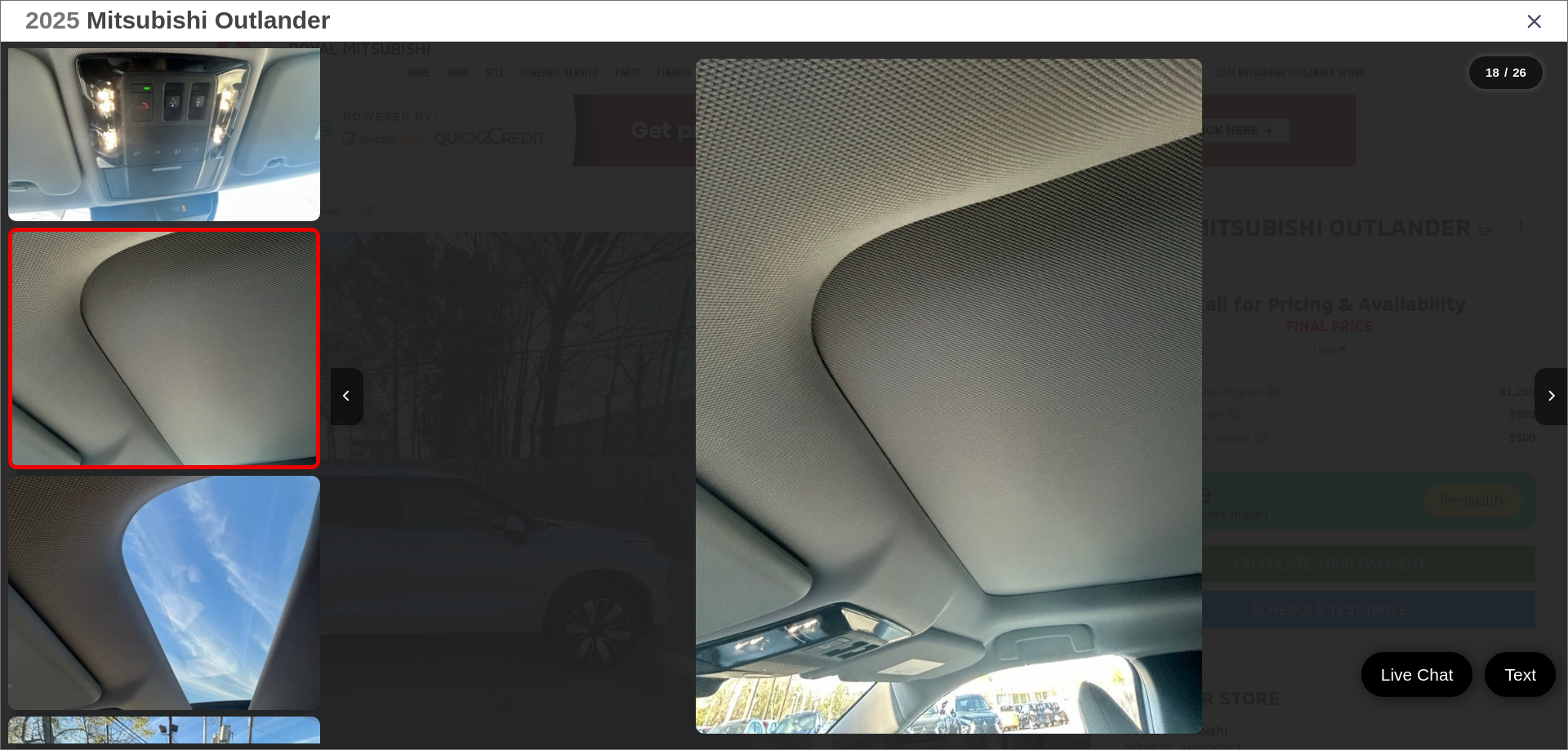
click at [187, 547] on link at bounding box center [164, 593] width 312 height 233
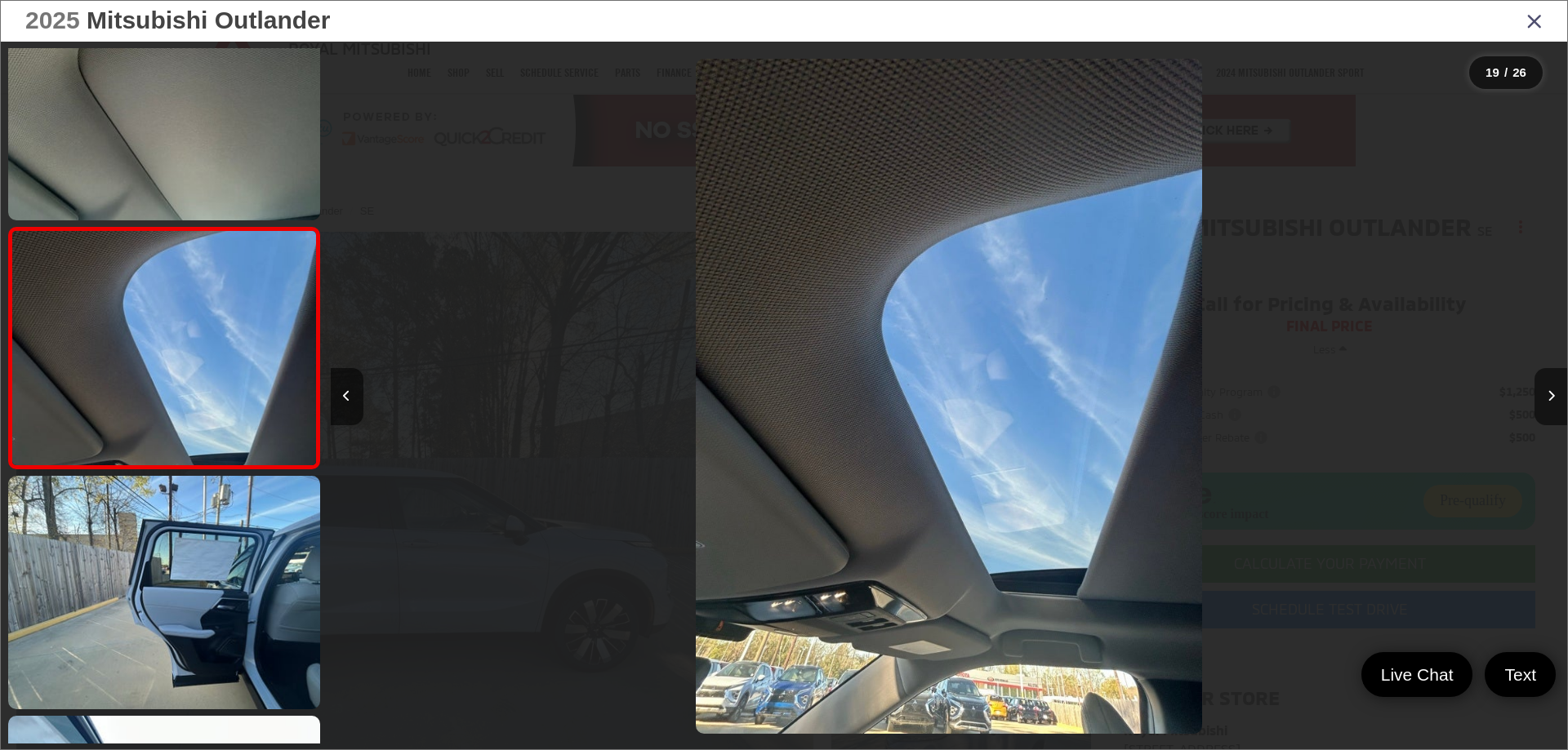
click at [187, 547] on link at bounding box center [164, 593] width 312 height 233
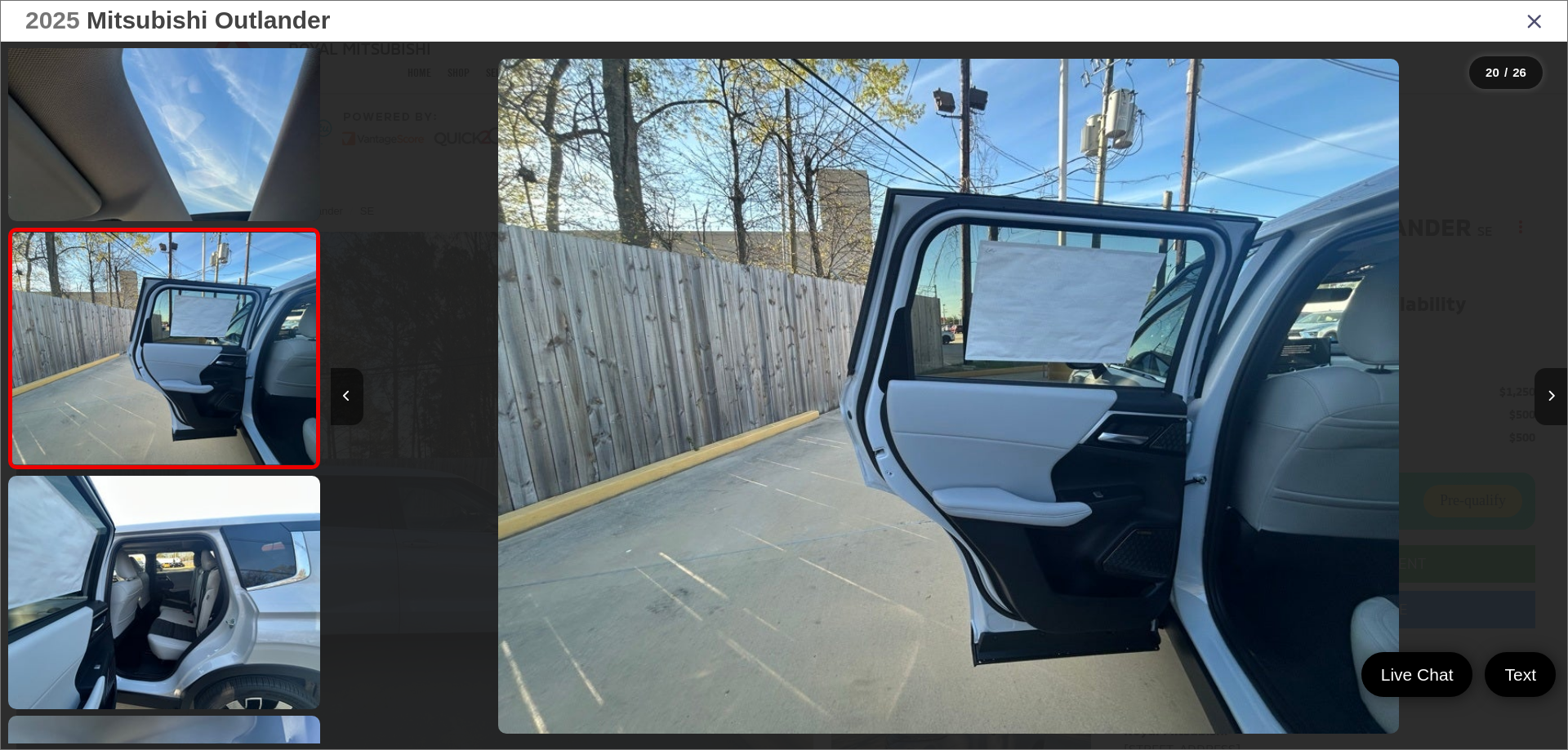
click at [187, 547] on link at bounding box center [164, 593] width 312 height 233
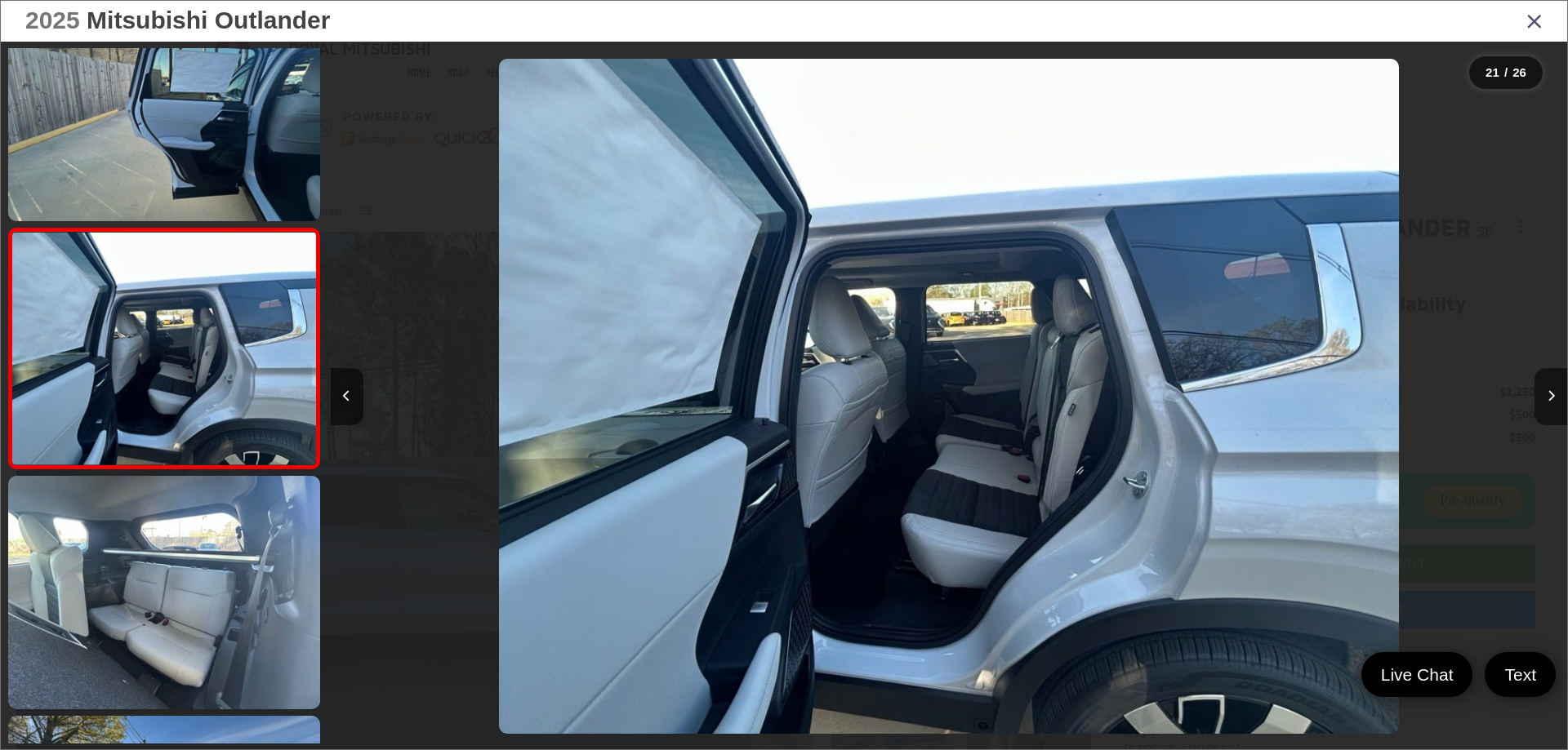
click at [187, 547] on link at bounding box center [164, 593] width 312 height 233
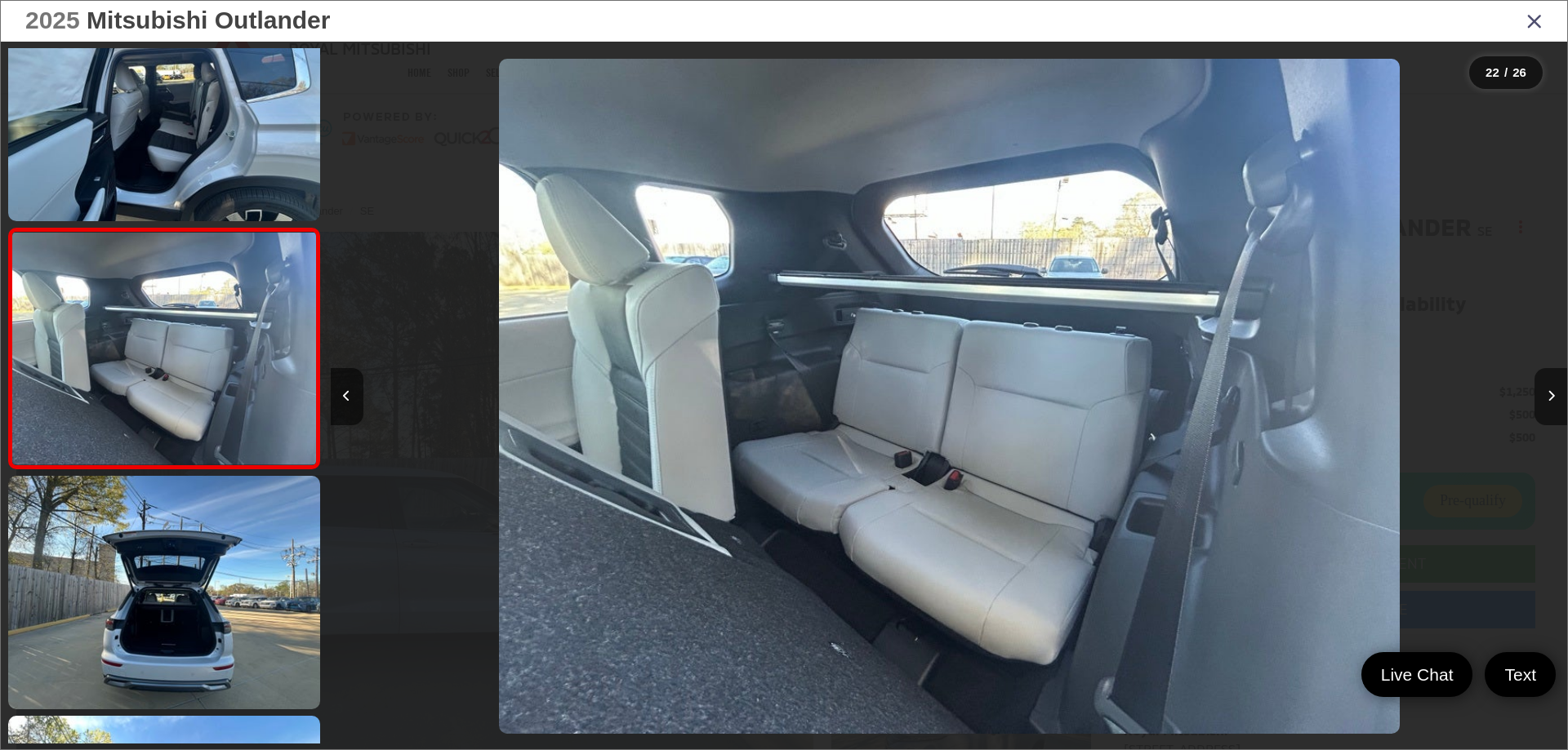
click at [187, 547] on link at bounding box center [164, 593] width 312 height 233
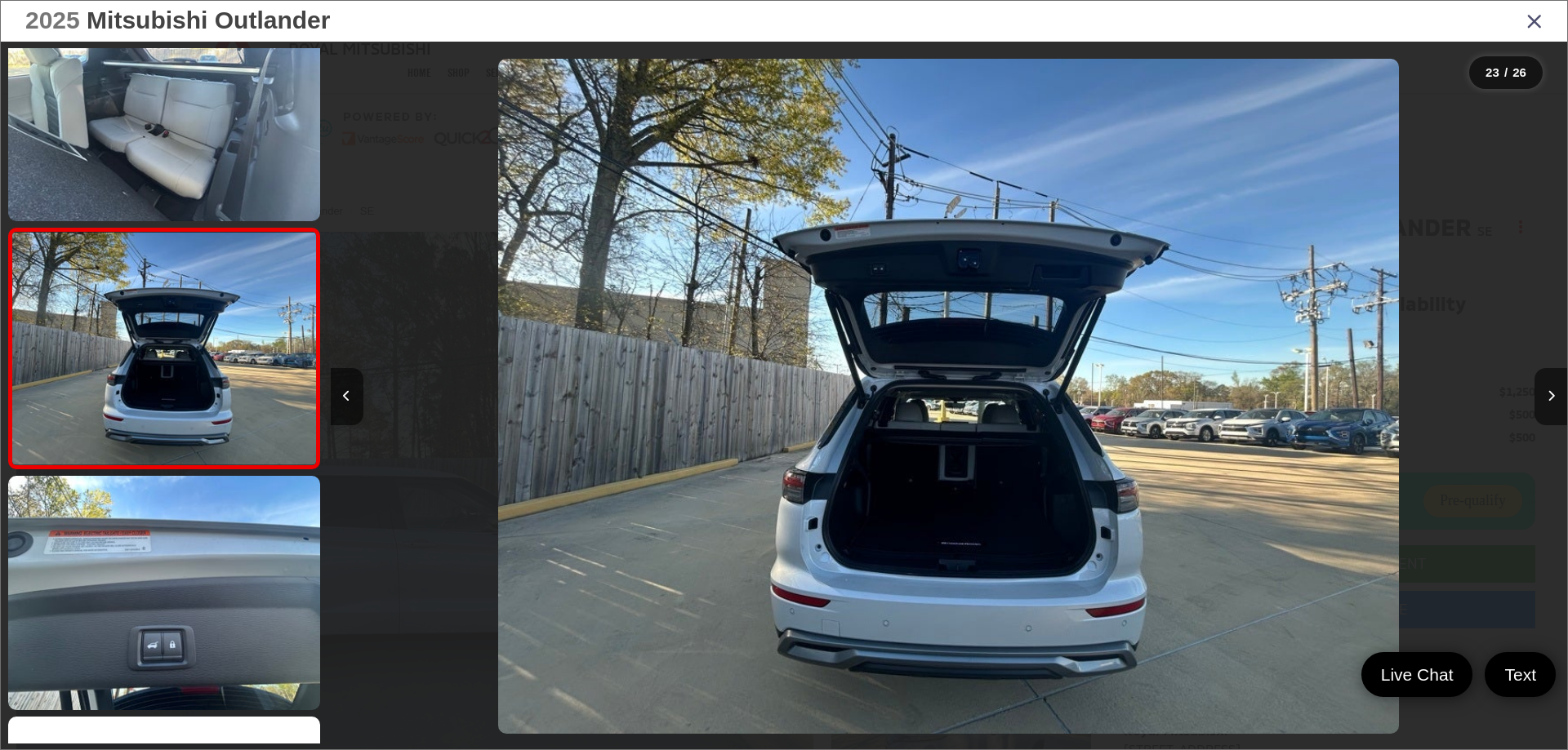
click at [187, 547] on link at bounding box center [164, 593] width 312 height 233
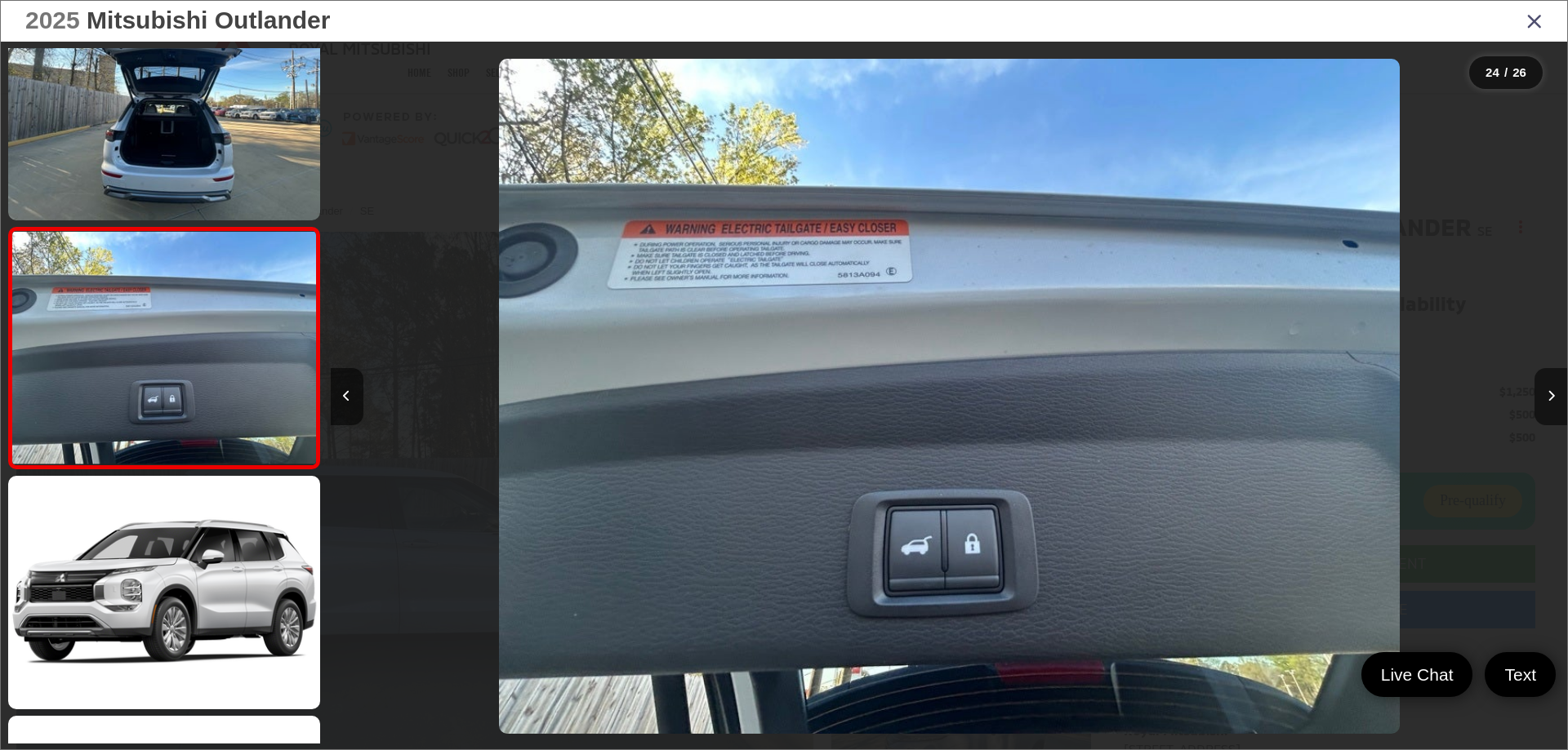
click at [187, 547] on link at bounding box center [164, 593] width 312 height 233
